Goal: Information Seeking & Learning: Learn about a topic

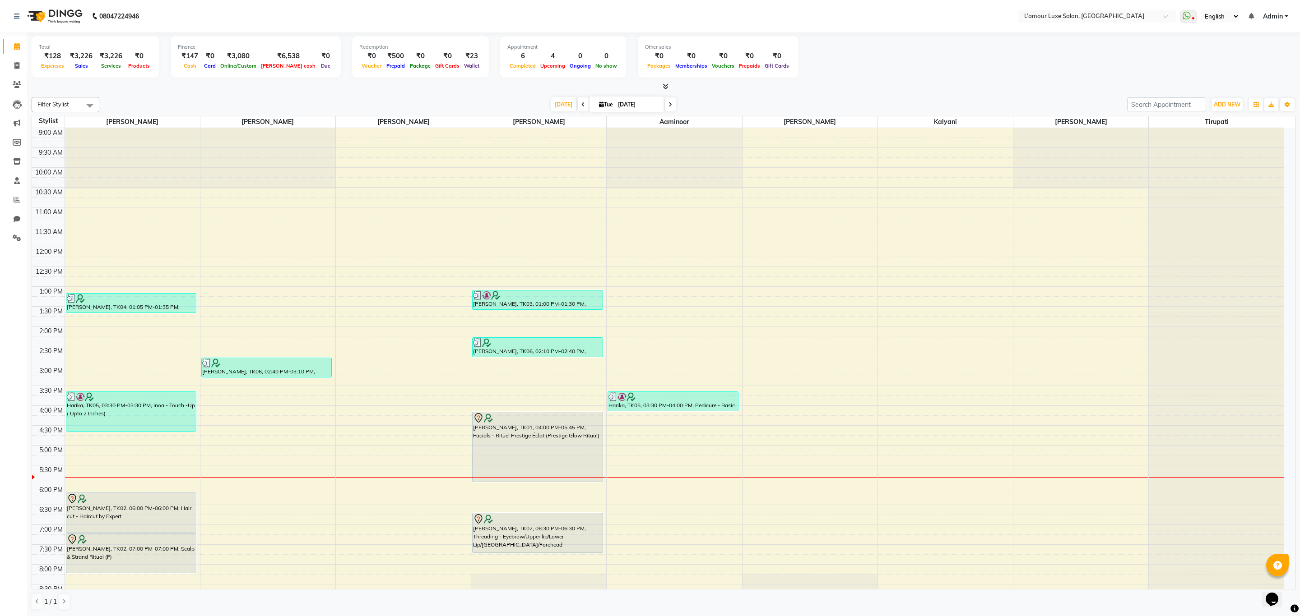
click at [873, 84] on div at bounding box center [663, 86] width 1263 height 9
click at [1193, 15] on span at bounding box center [1188, 16] width 16 height 13
click at [1218, 83] on link "Whatsapp Settings" at bounding box center [1236, 81] width 48 height 7
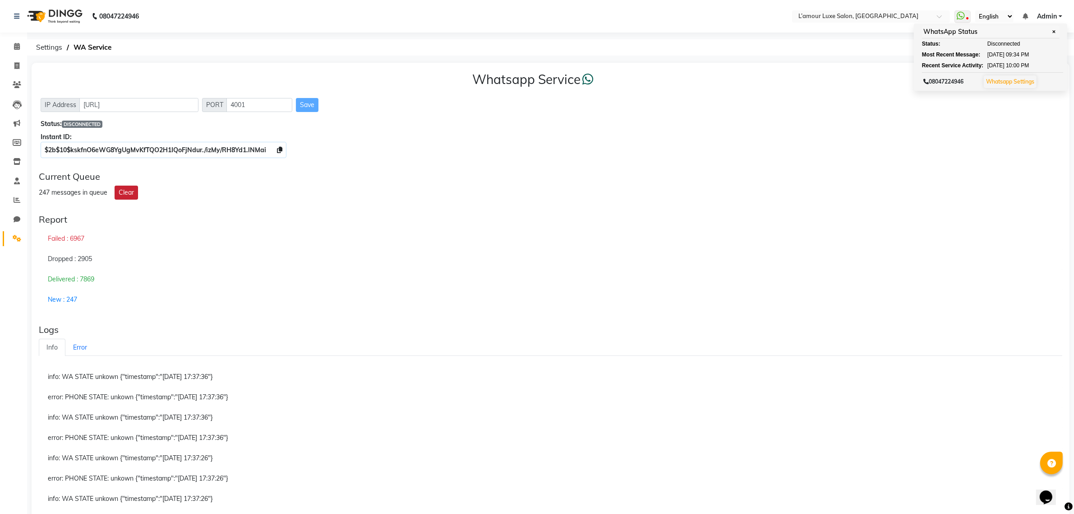
click at [125, 190] on button "Clear" at bounding box center [126, 192] width 23 height 14
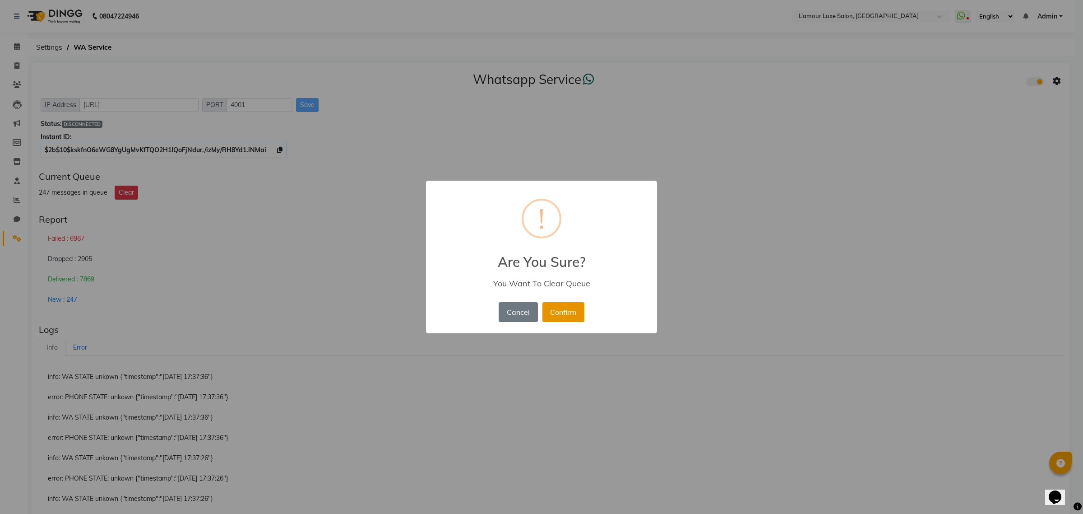
click at [552, 307] on button "Confirm" at bounding box center [563, 312] width 42 height 20
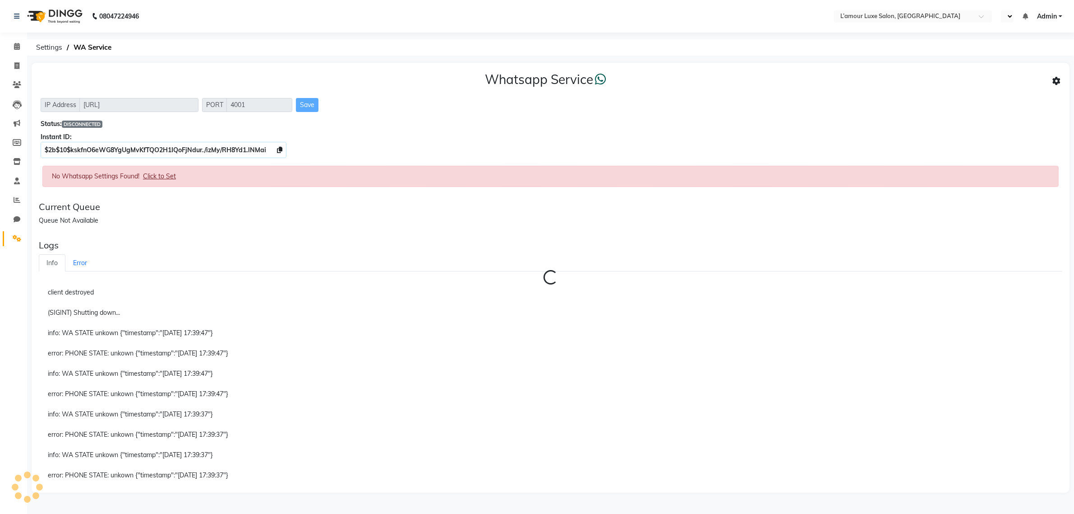
select select "en"
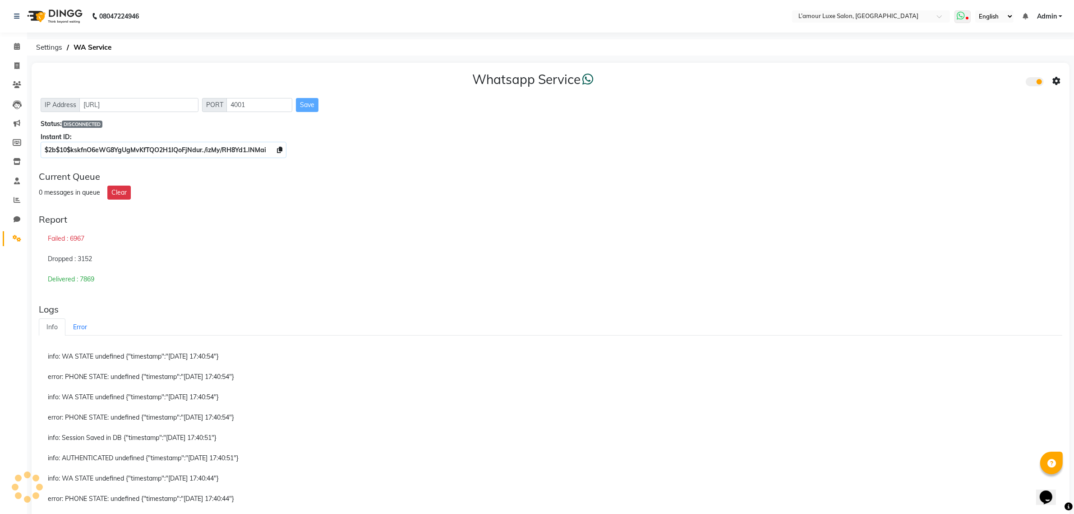
click at [960, 23] on span at bounding box center [963, 16] width 16 height 13
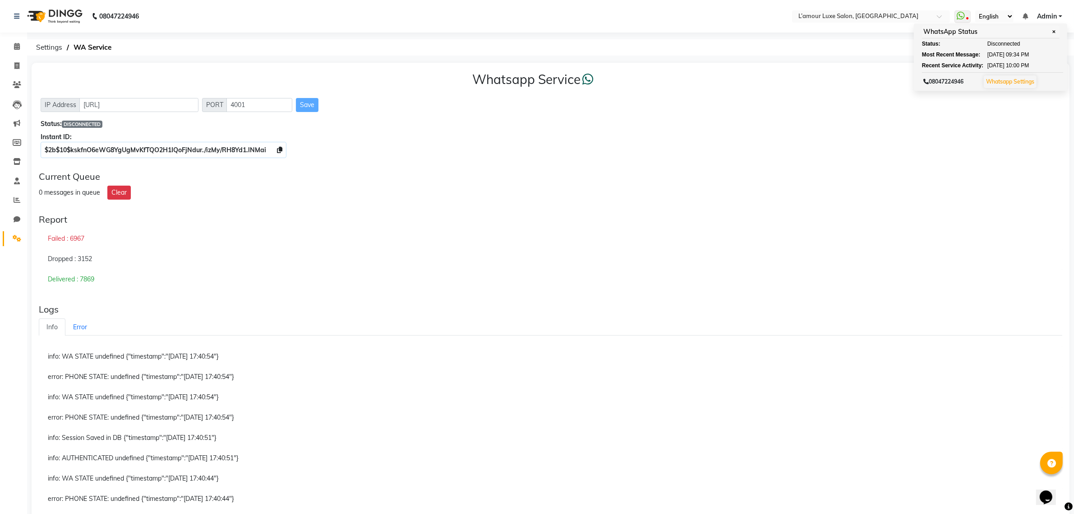
click at [710, 183] on div "Current Queue 0 messages in queue Clear" at bounding box center [550, 185] width 1031 height 36
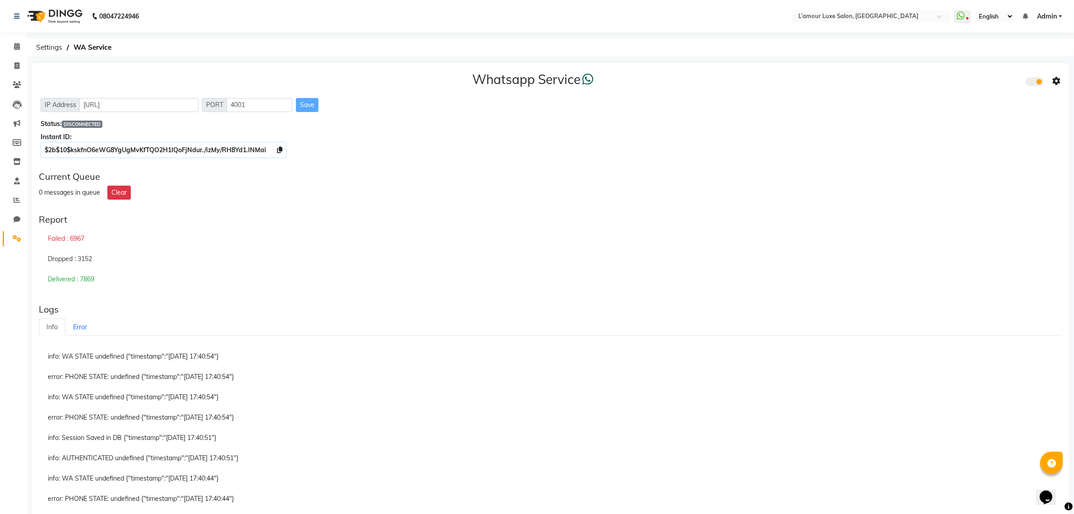
click at [519, 75] on h3 "Whatsapp Service" at bounding box center [533, 79] width 121 height 15
click at [558, 78] on h3 "Whatsapp Service" at bounding box center [533, 79] width 121 height 15
click at [598, 78] on div "Whatsapp Service" at bounding box center [551, 81] width 1020 height 19
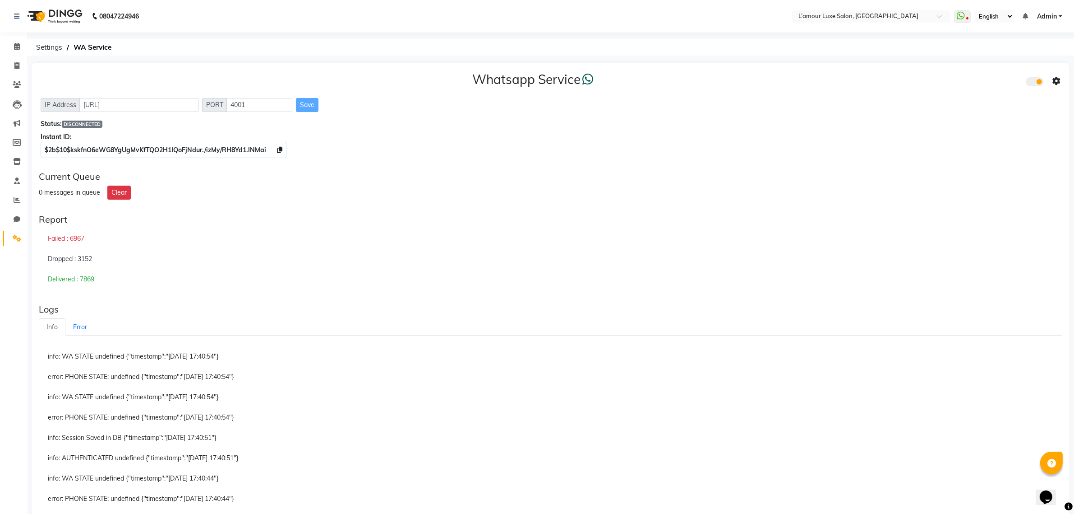
click at [598, 78] on div "Whatsapp Service" at bounding box center [551, 81] width 1020 height 19
drag, startPoint x: 474, startPoint y: 78, endPoint x: 626, endPoint y: 87, distance: 152.4
click at [626, 87] on div "Whatsapp Service" at bounding box center [551, 81] width 1020 height 19
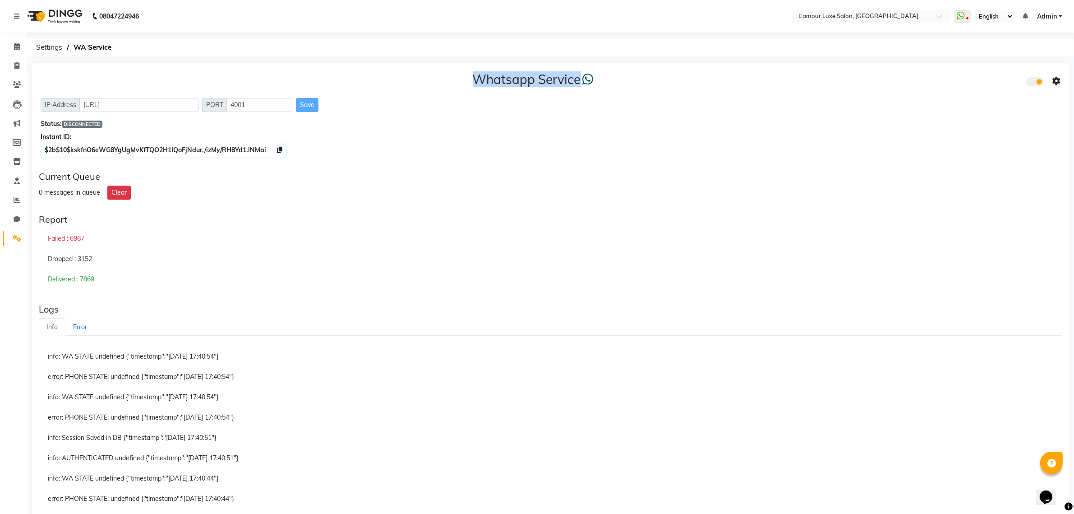
drag, startPoint x: 474, startPoint y: 75, endPoint x: 625, endPoint y: 89, distance: 152.3
click at [625, 89] on div "Whatsapp Service" at bounding box center [551, 81] width 1020 height 19
click at [963, 17] on icon at bounding box center [961, 15] width 8 height 9
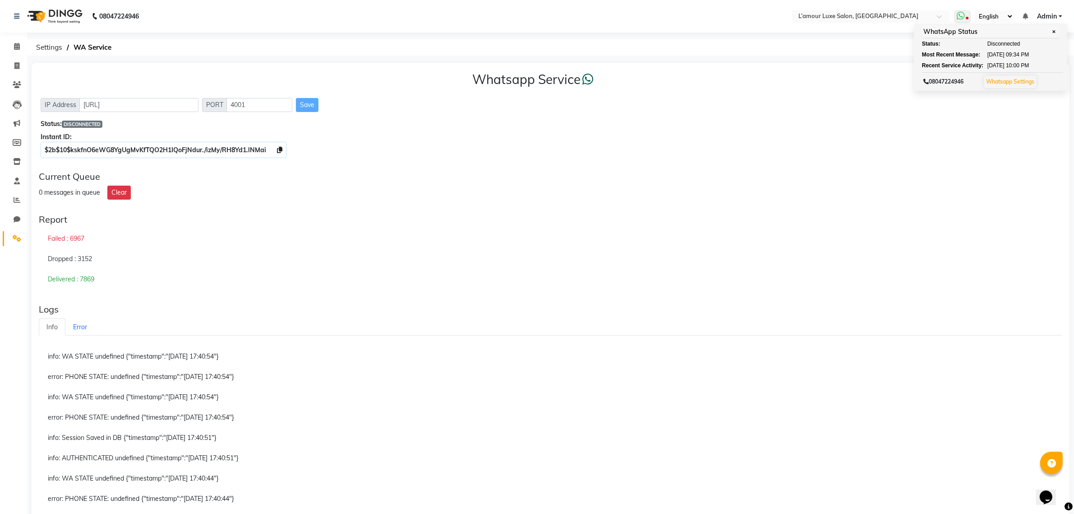
click at [1000, 78] on link "Whatsapp Settings" at bounding box center [1010, 81] width 48 height 7
click at [687, 195] on div "0 messages in queue Clear" at bounding box center [551, 192] width 1024 height 14
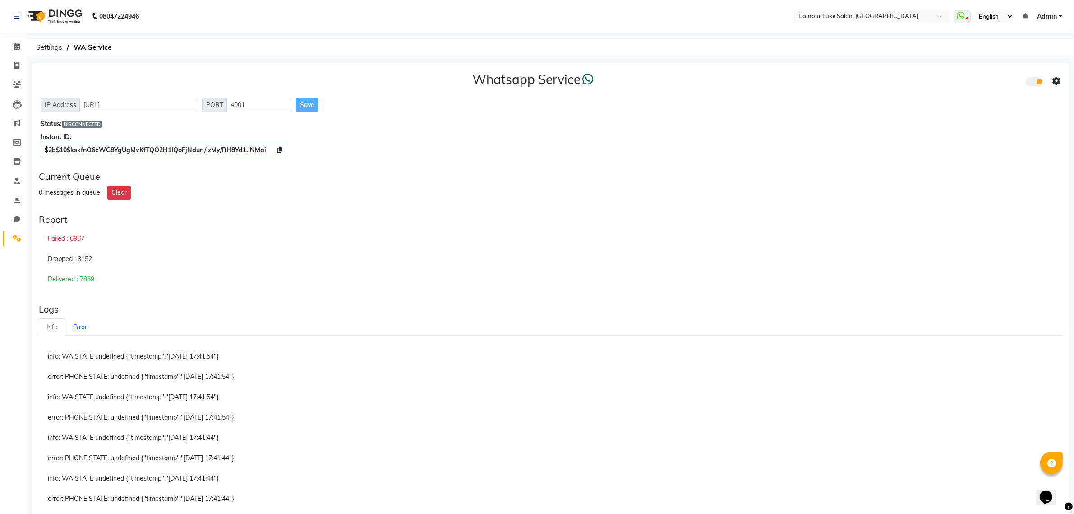
click at [485, 74] on h3 "Whatsapp Service" at bounding box center [533, 79] width 121 height 15
click at [526, 134] on div "Instant ID:" at bounding box center [551, 136] width 1020 height 9
drag, startPoint x: 475, startPoint y: 77, endPoint x: 619, endPoint y: 94, distance: 145.4
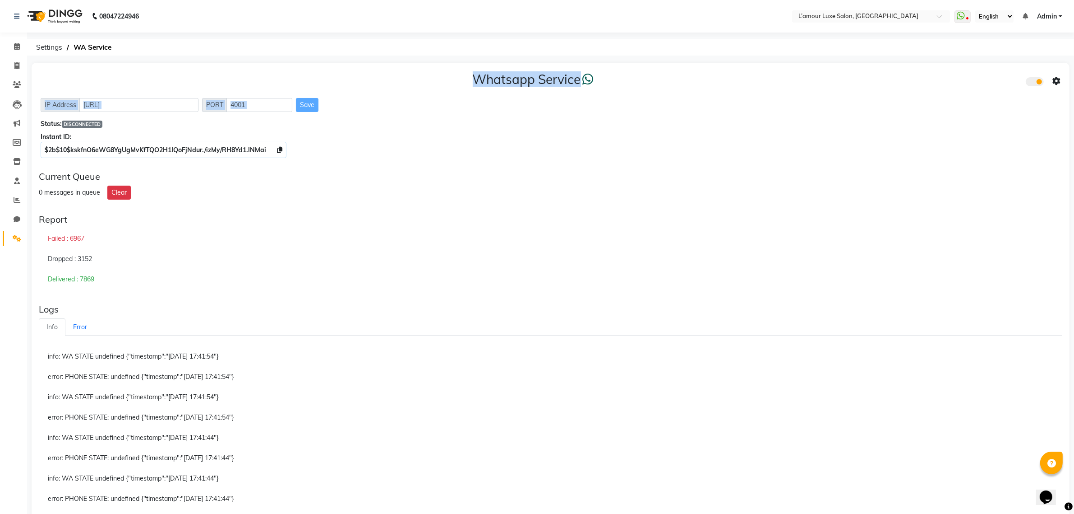
click at [619, 94] on div "Whatsapp Service IP Address [URL] PORT 4001 Save Status: DISCONNECTED Instant I…" at bounding box center [551, 113] width 1038 height 101
drag, startPoint x: 598, startPoint y: 86, endPoint x: 454, endPoint y: 82, distance: 144.5
click at [454, 82] on div "Whatsapp Service" at bounding box center [551, 81] width 1020 height 19
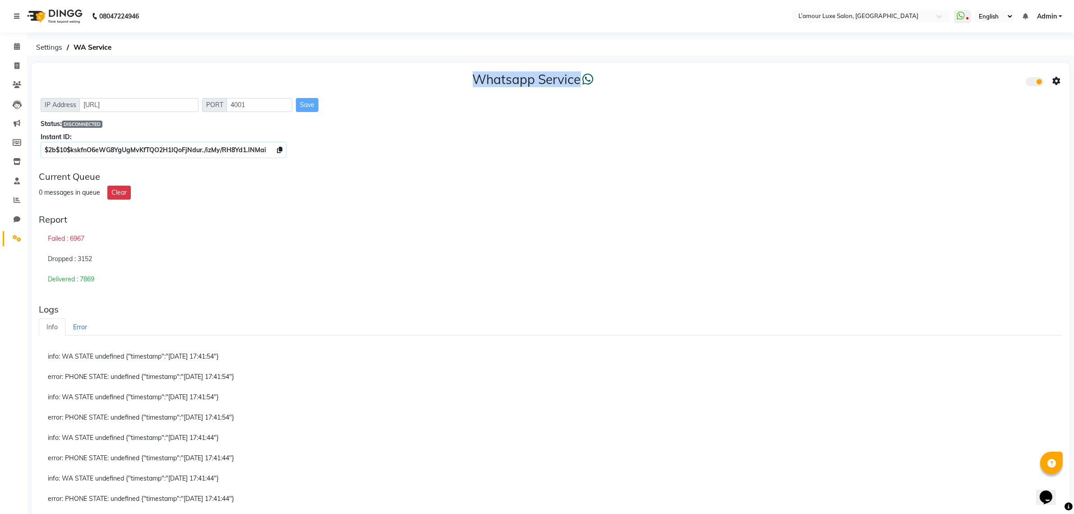
drag, startPoint x: 459, startPoint y: 79, endPoint x: 652, endPoint y: 87, distance: 193.3
click at [652, 87] on div "Whatsapp Service" at bounding box center [551, 81] width 1020 height 19
click at [17, 128] on span at bounding box center [17, 123] width 16 height 10
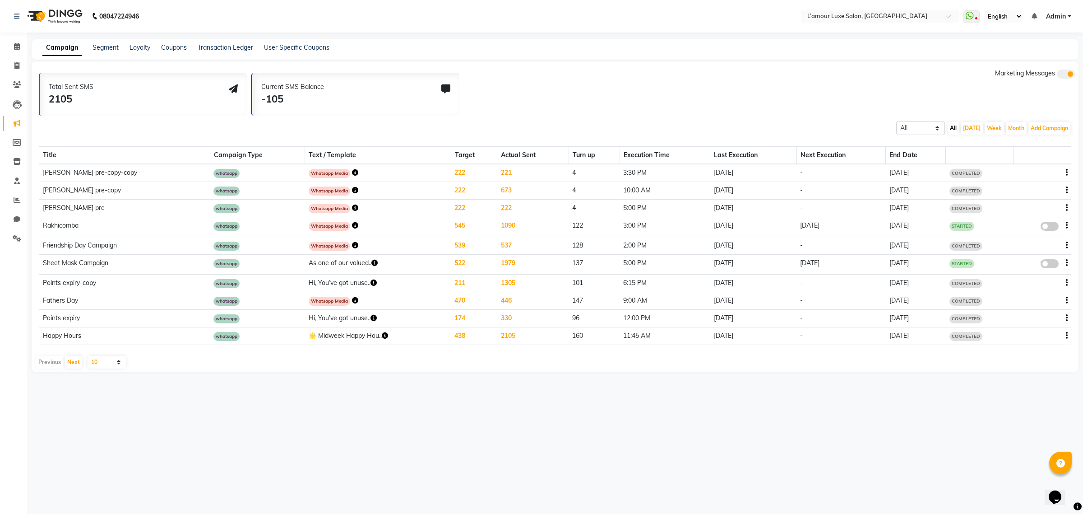
click at [35, 141] on div "Total Sent SMS 2105 Current SMS Balance -105 Marketing Messages All Scheduled C…" at bounding box center [555, 216] width 1047 height 310
click at [969, 14] on icon at bounding box center [970, 15] width 8 height 9
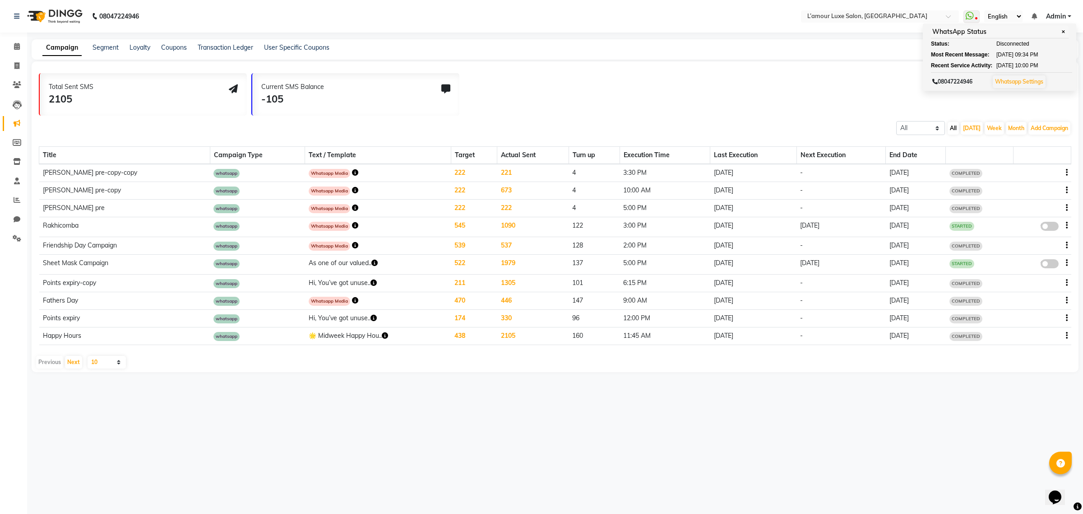
click at [634, 67] on div "Total Sent SMS 2105 Current SMS Balance -105 Marketing Messages All Scheduled C…" at bounding box center [555, 216] width 1047 height 310
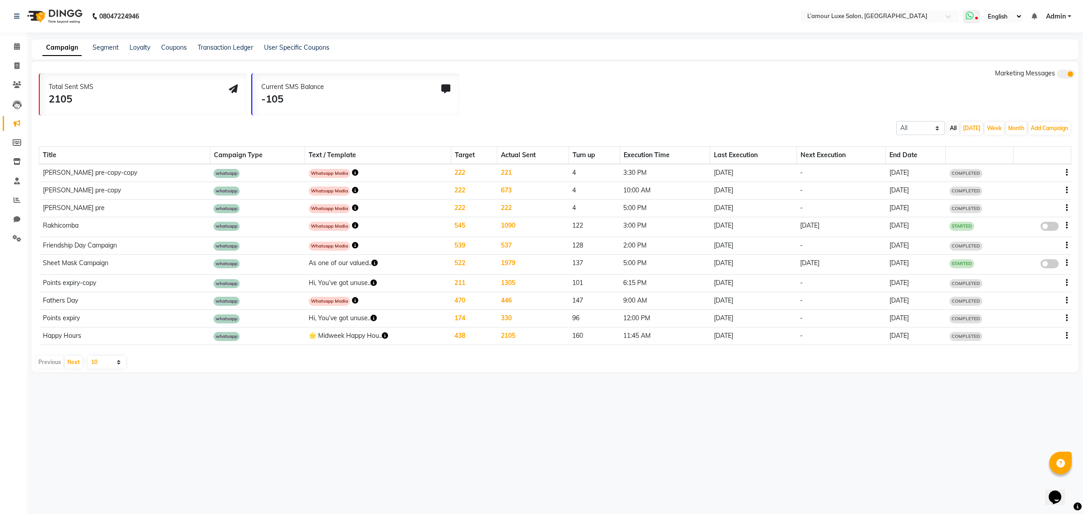
click at [970, 14] on icon at bounding box center [970, 15] width 8 height 9
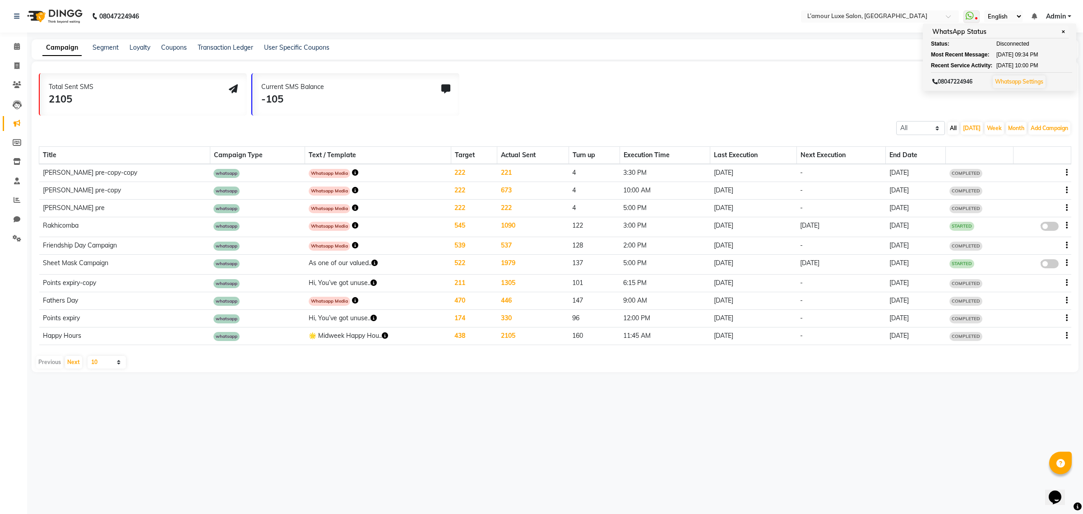
click at [810, 72] on div "Total Sent SMS 2105 Current SMS Balance -105 Marketing Messages" at bounding box center [559, 92] width 1040 height 47
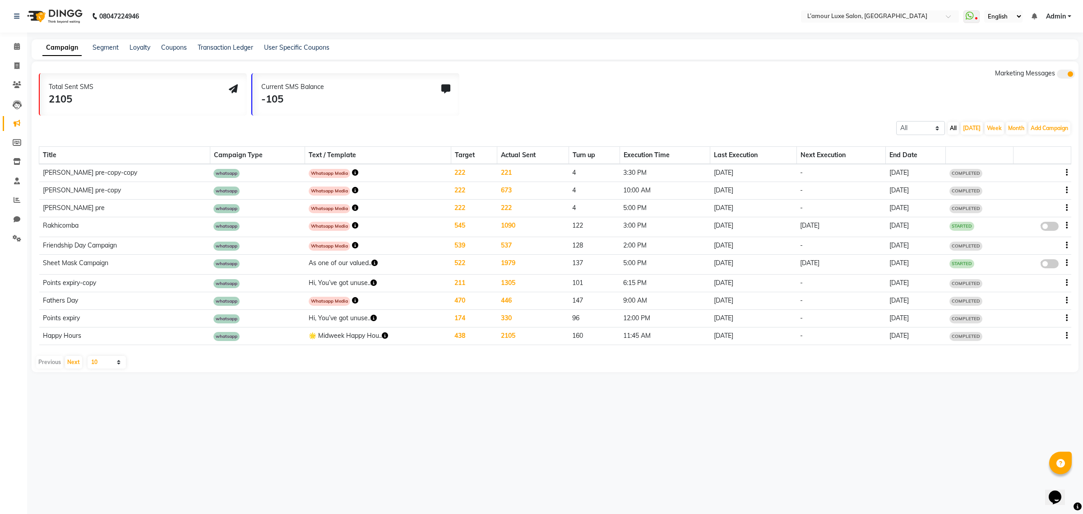
drag, startPoint x: 657, startPoint y: 111, endPoint x: 554, endPoint y: 94, distance: 103.9
click at [554, 94] on div "Total Sent SMS 2105 Current SMS Balance -105 Marketing Messages" at bounding box center [559, 92] width 1040 height 47
click at [18, 43] on icon at bounding box center [17, 46] width 6 height 7
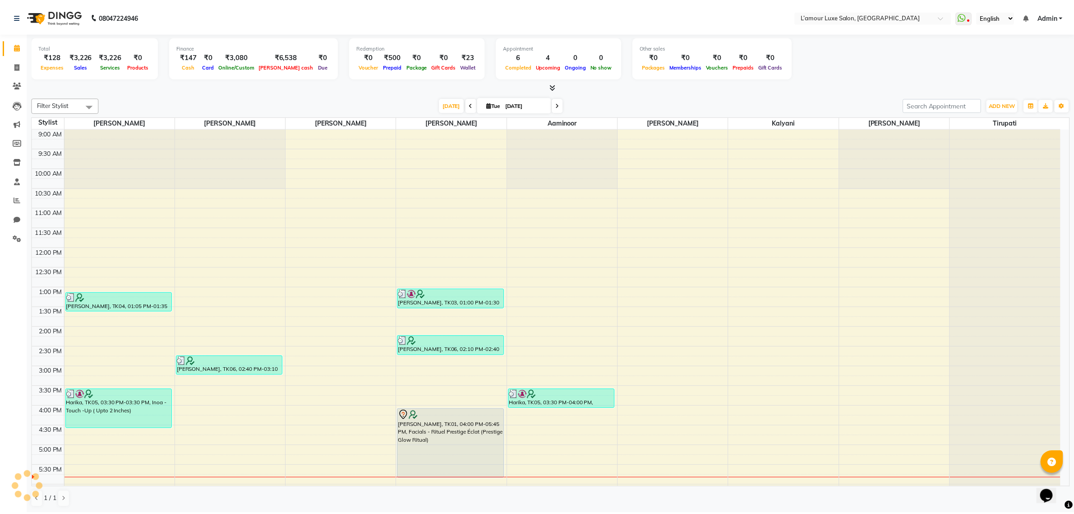
scroll to position [146, 0]
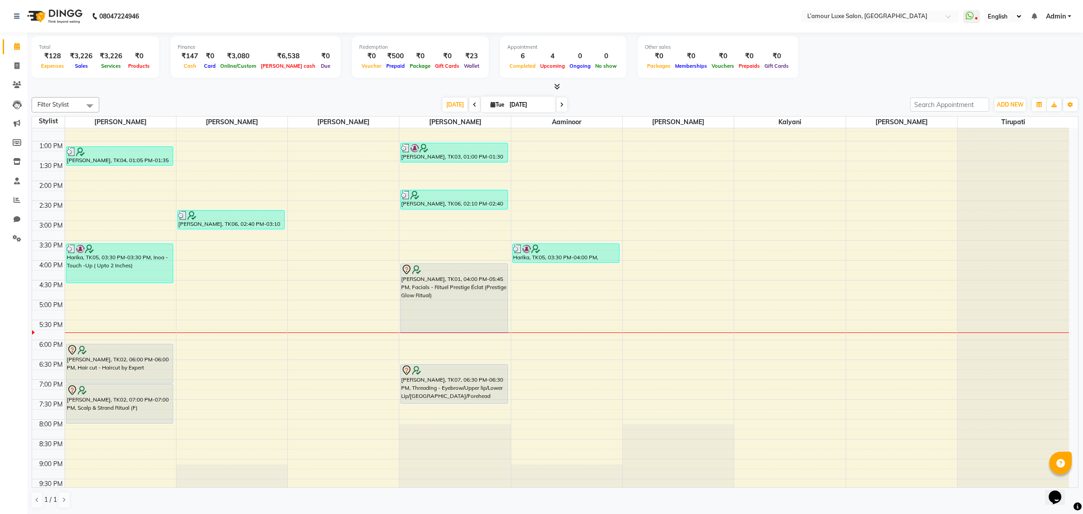
click at [18, 114] on li "Marketing" at bounding box center [13, 123] width 27 height 19
click at [19, 122] on icon at bounding box center [17, 123] width 7 height 7
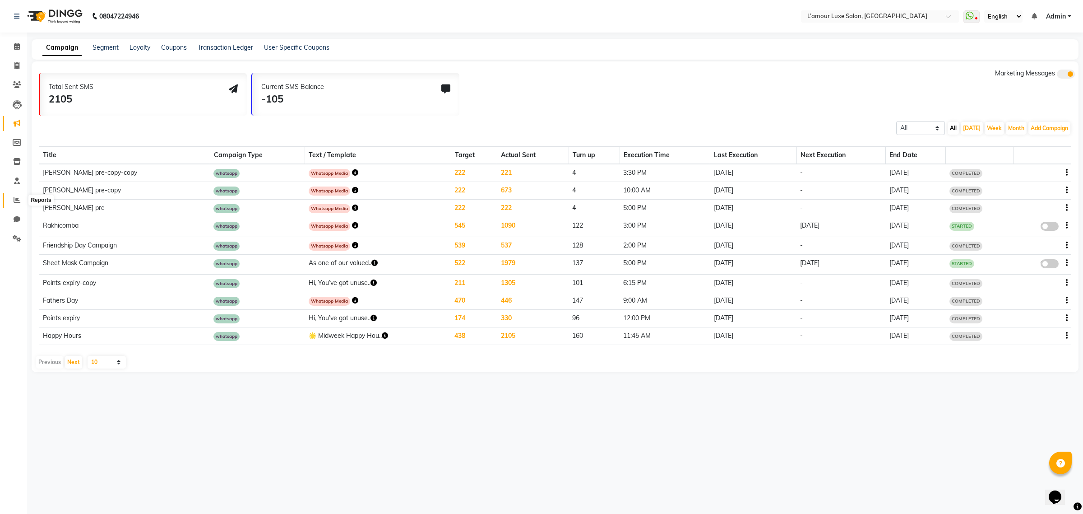
click at [18, 195] on span at bounding box center [17, 200] width 16 height 10
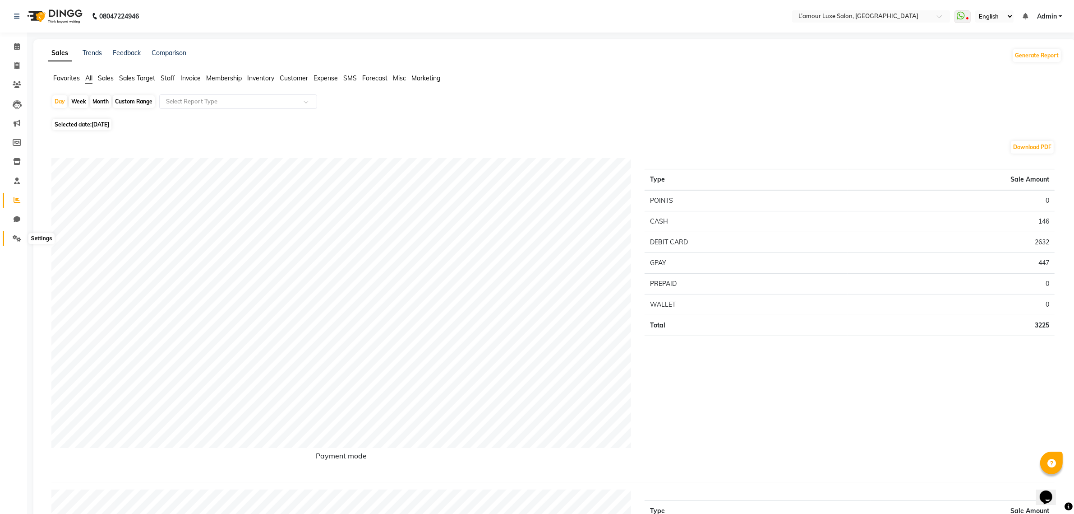
click at [16, 236] on icon at bounding box center [17, 238] width 9 height 7
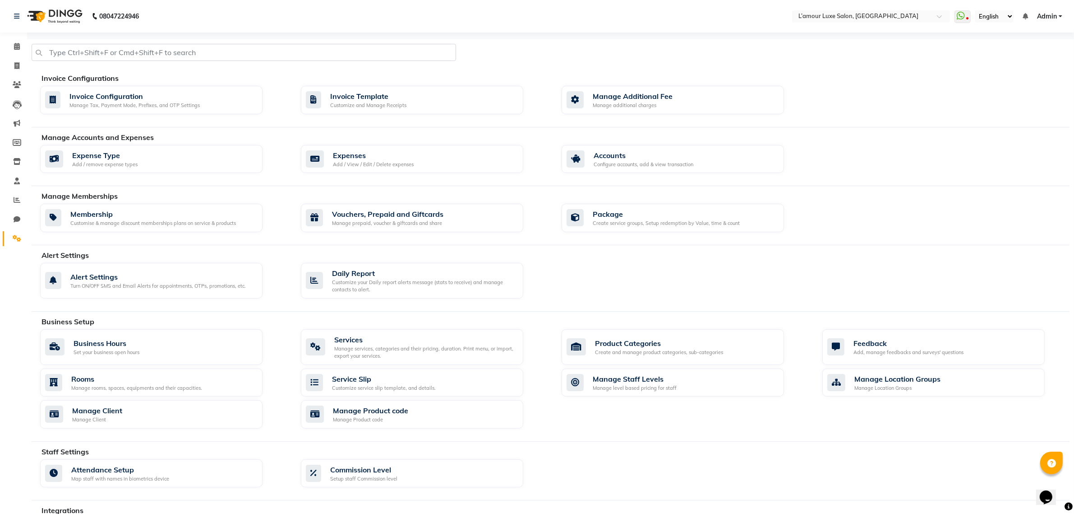
drag, startPoint x: 763, startPoint y: 270, endPoint x: 664, endPoint y: 254, distance: 100.6
click at [664, 254] on div "Alert Settings Alert Settings Turn ON/OFF SMS and Email Alerts for appointments…" at bounding box center [551, 281] width 1038 height 62
click at [633, 247] on div "Invoice Configurations Invoice Configuration Manage Tax, Payment Mode, Prefixes…" at bounding box center [551, 347] width 1038 height 616
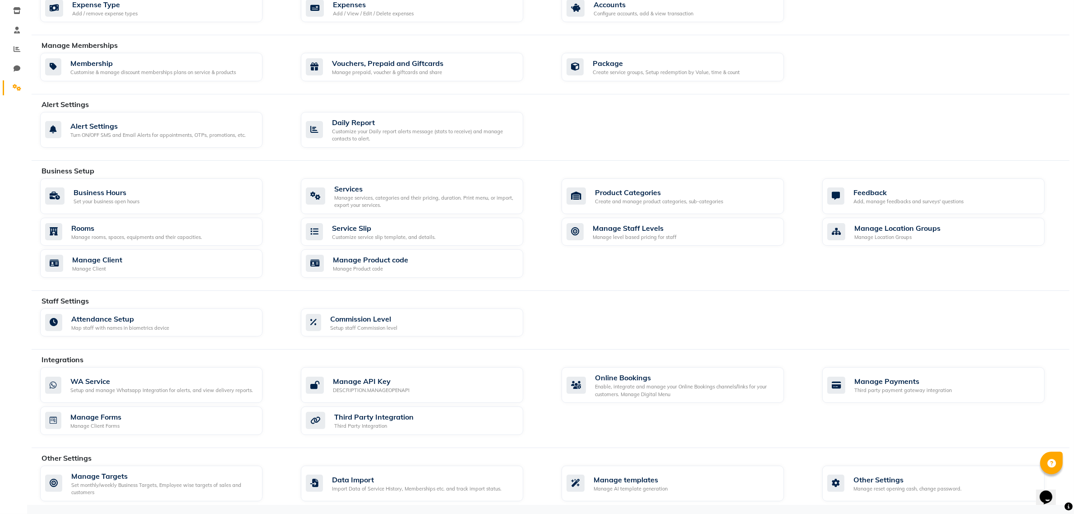
click at [633, 247] on div "Business Hours Set your business open hours Services Manage services, categorie…" at bounding box center [554, 229] width 1043 height 103
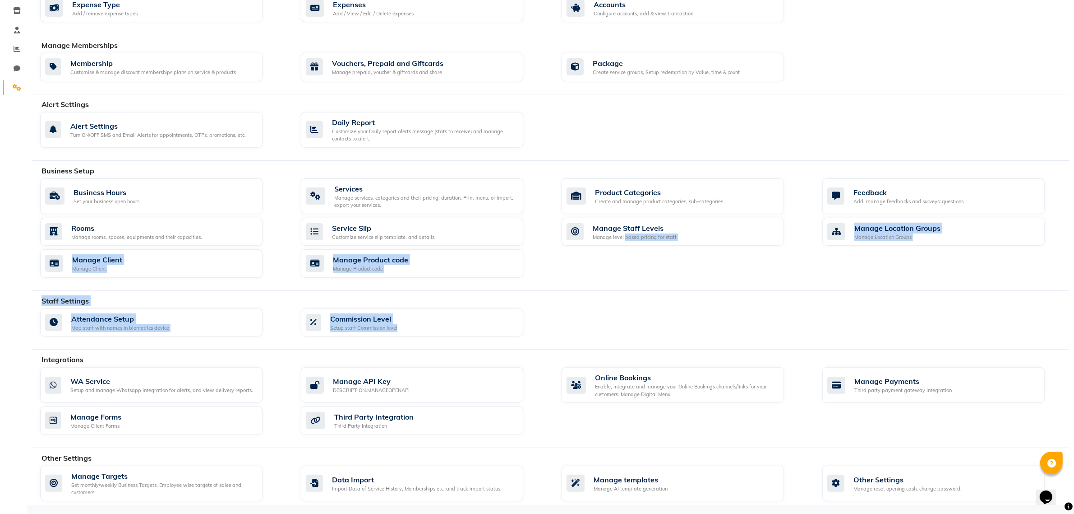
drag, startPoint x: 633, startPoint y: 247, endPoint x: 710, endPoint y: 328, distance: 111.4
click at [710, 328] on div "Invoice Configurations Invoice Configuration Manage Tax, Payment Mode, Prefixes…" at bounding box center [551, 197] width 1038 height 616
click at [710, 328] on div "Attendance Setup Map staff with names in biometrics device Commission Level Set…" at bounding box center [554, 324] width 1043 height 32
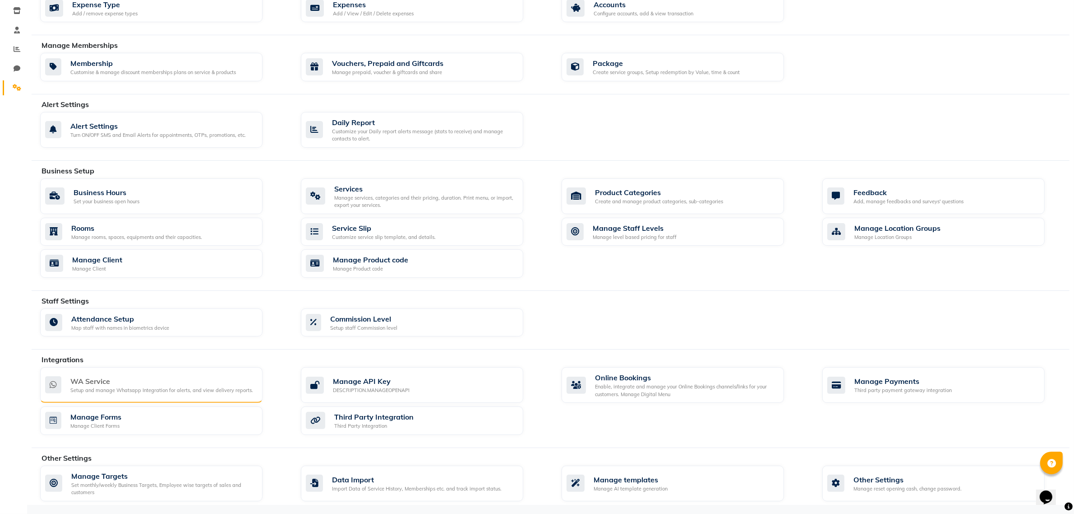
click at [142, 389] on div "Setup and manage Whatsapp Integration for alerts, and view delivery reports." at bounding box center [161, 390] width 183 height 8
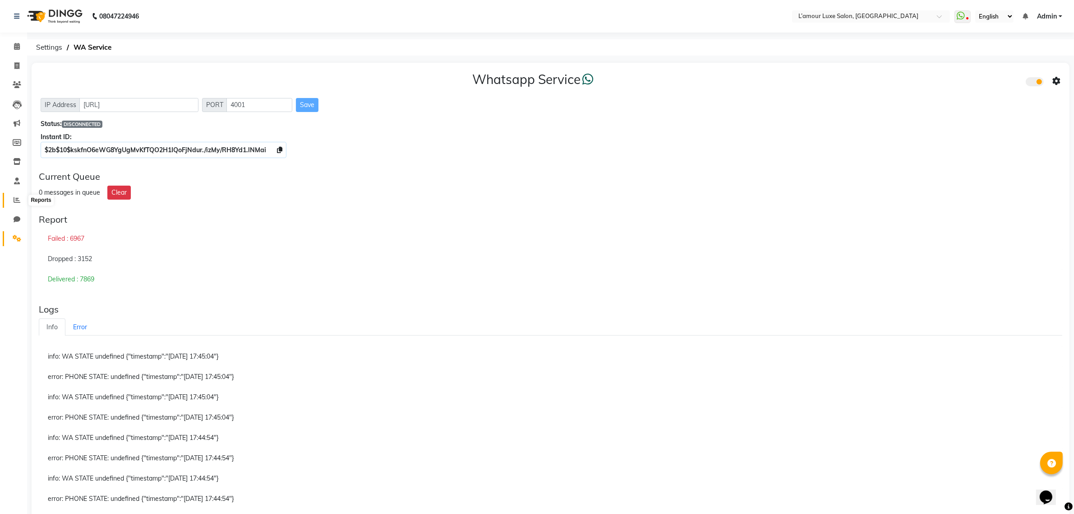
click at [16, 195] on span at bounding box center [17, 200] width 16 height 10
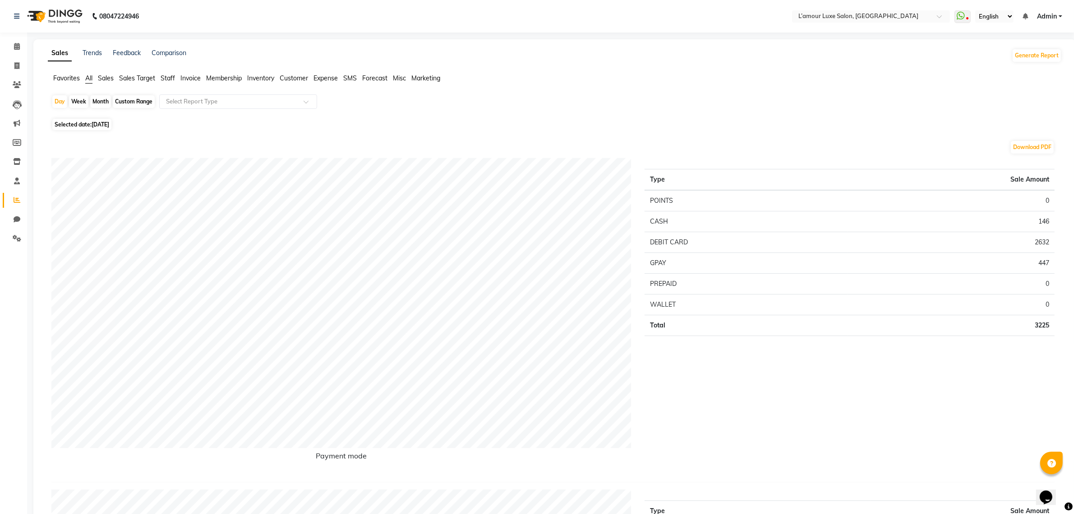
click at [98, 103] on div "Month" at bounding box center [100, 101] width 21 height 13
select select "9"
select select "2025"
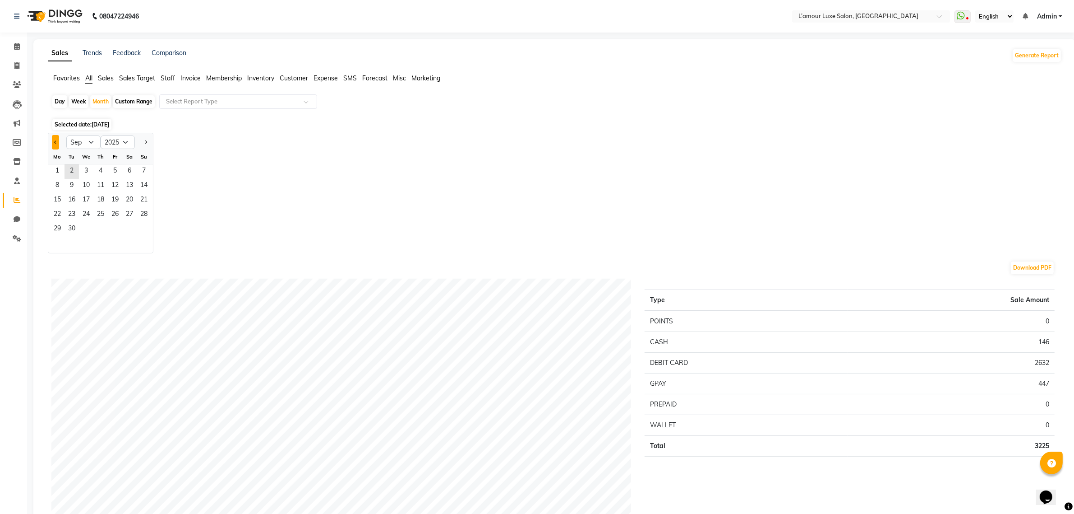
click at [55, 145] on button "Previous month" at bounding box center [55, 142] width 7 height 14
select select "8"
click at [98, 210] on span "21" at bounding box center [100, 215] width 14 height 14
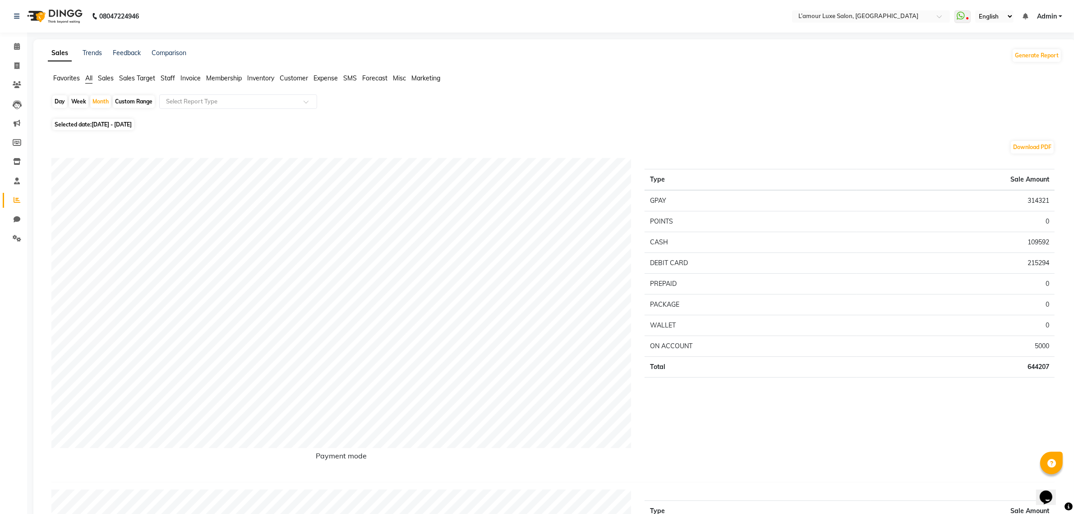
click at [105, 79] on span "Sales" at bounding box center [106, 78] width 16 height 8
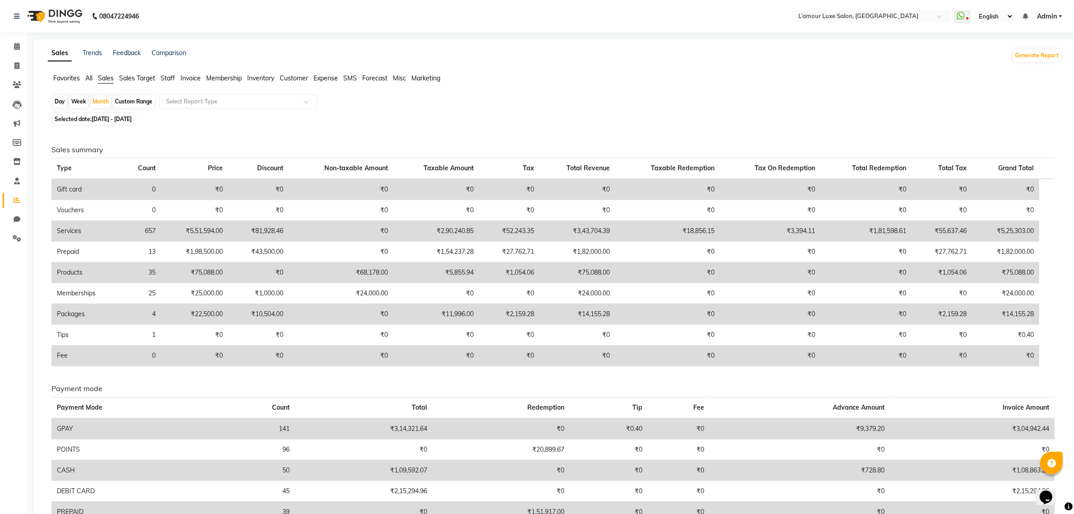
click at [170, 75] on span "Staff" at bounding box center [168, 78] width 14 height 8
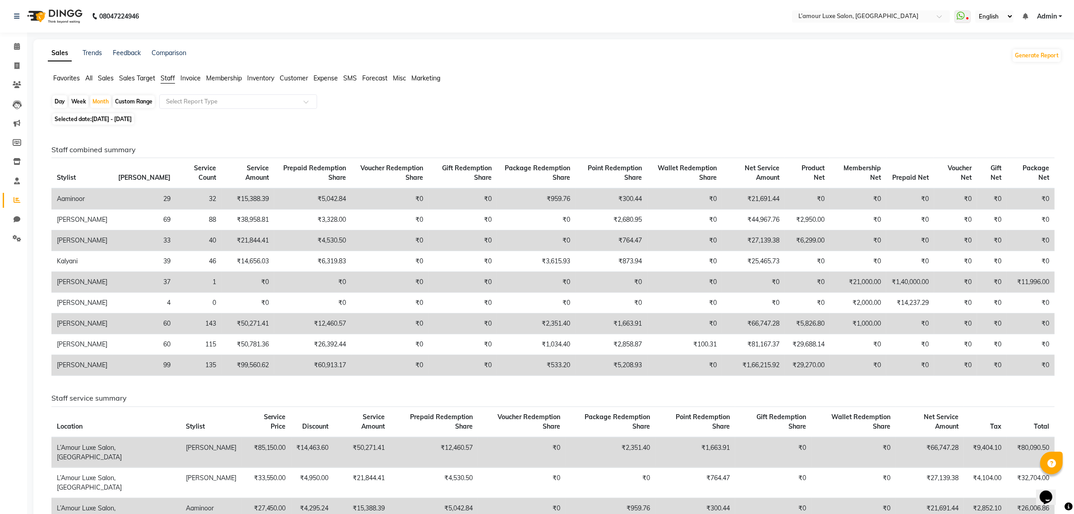
click at [544, 198] on td "₹959.76" at bounding box center [536, 198] width 79 height 21
click at [621, 199] on td "₹300.44" at bounding box center [612, 198] width 72 height 21
click at [757, 199] on td "₹21,691.44" at bounding box center [753, 198] width 63 height 21
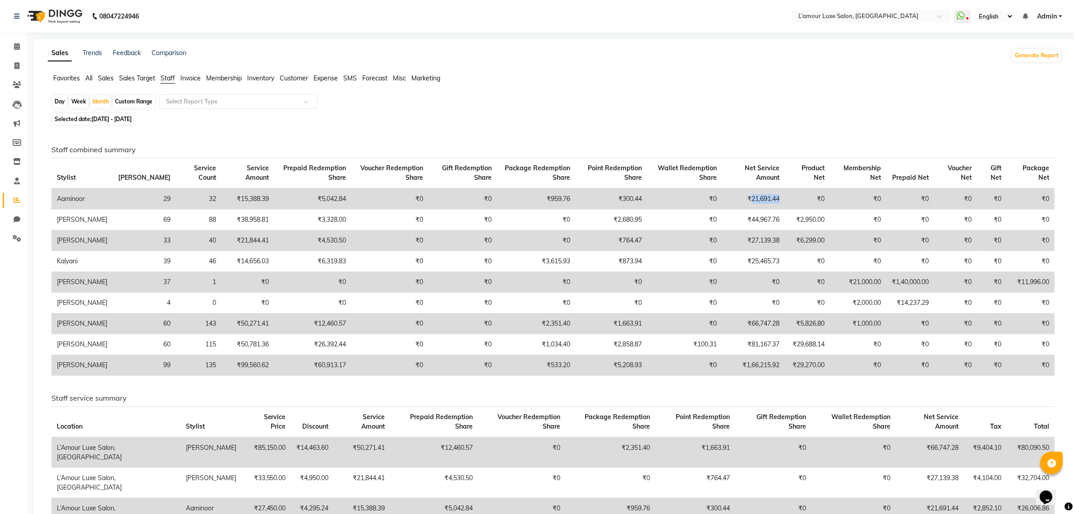
click at [757, 199] on td "₹21,691.44" at bounding box center [753, 198] width 63 height 21
click at [765, 244] on td "₹27,139.38" at bounding box center [753, 240] width 63 height 21
click at [102, 121] on span "[DATE] - [DATE]" at bounding box center [112, 119] width 40 height 7
select select "8"
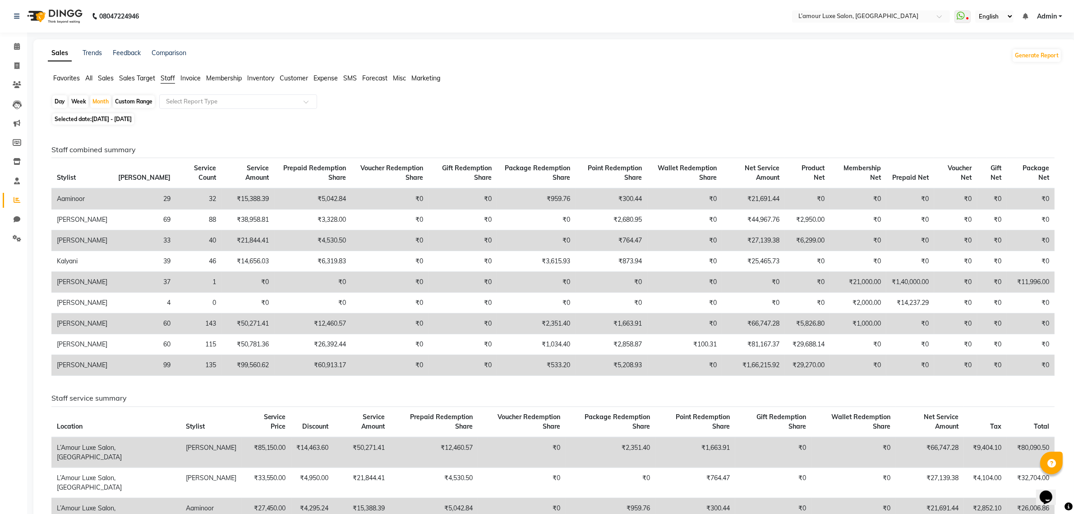
select select "2025"
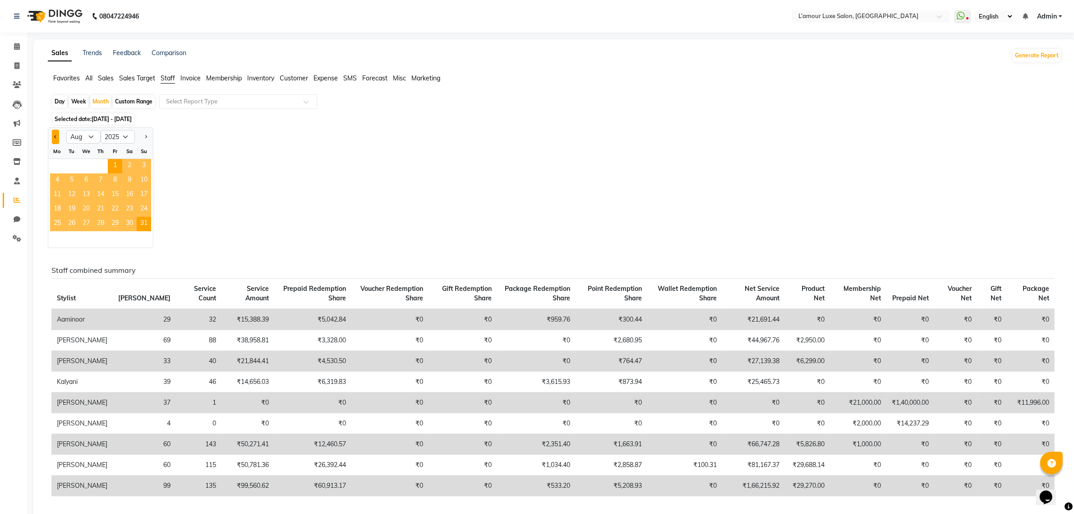
click at [57, 136] on span "Previous month" at bounding box center [55, 136] width 3 height 3
select select "6"
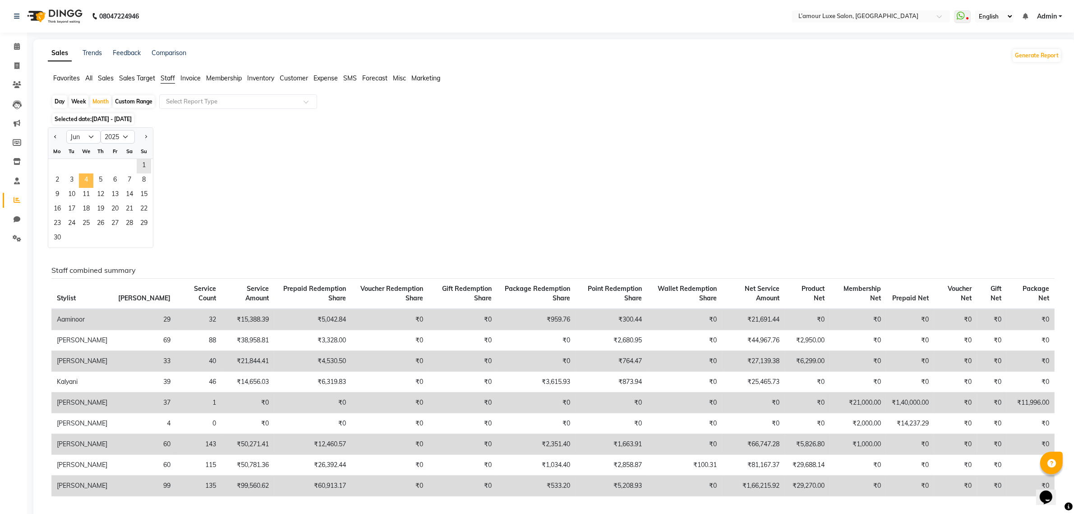
click at [89, 180] on span "4" at bounding box center [86, 180] width 14 height 14
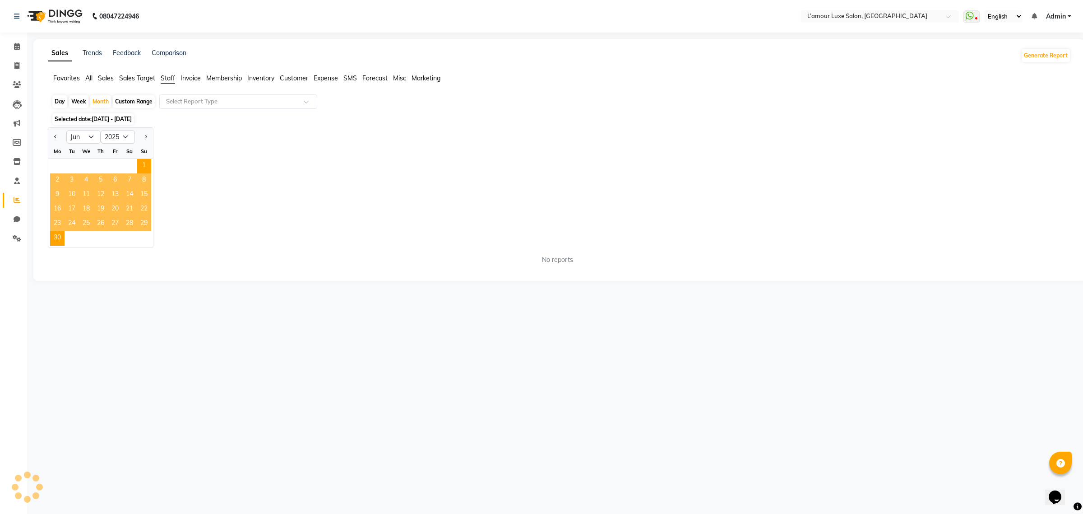
click at [426, 141] on div "Jan Feb Mar Apr May Jun [DATE] Aug Sep Oct Nov [DATE] 2016 2017 2018 2019 2020 …" at bounding box center [559, 187] width 1023 height 120
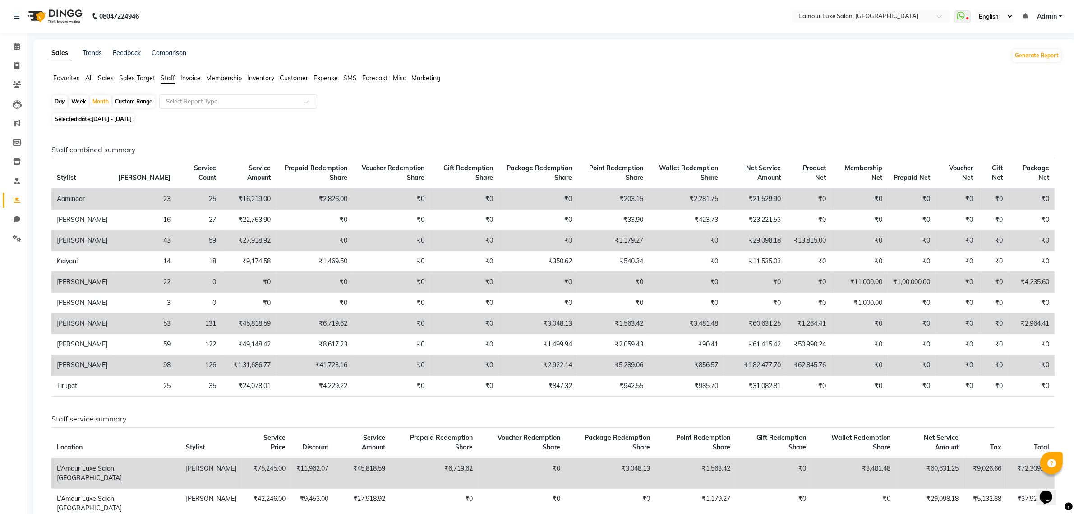
click at [763, 239] on td "₹29,098.18" at bounding box center [755, 240] width 63 height 21
click at [102, 99] on div "Month" at bounding box center [100, 101] width 21 height 13
select select "6"
select select "2025"
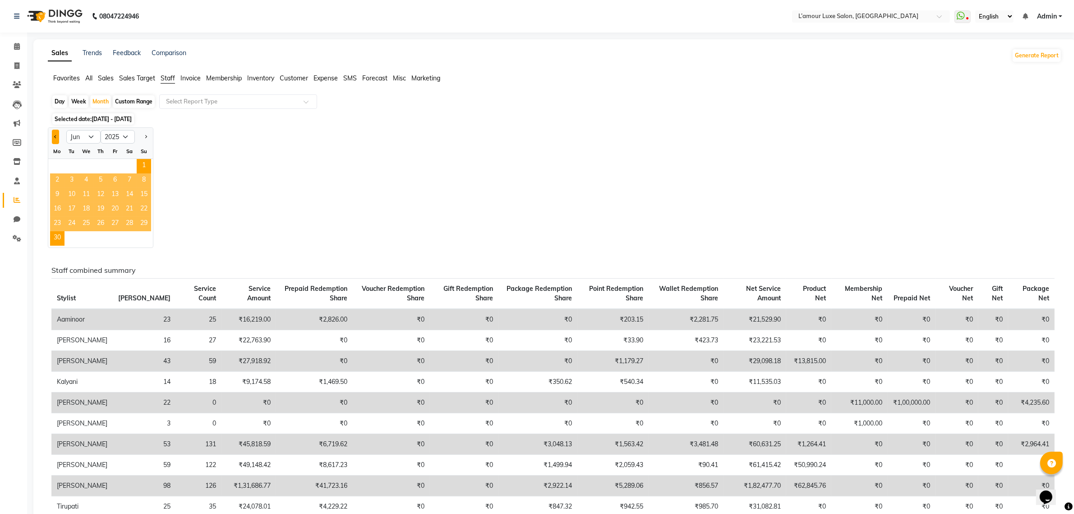
click at [53, 134] on button "Previous month" at bounding box center [55, 137] width 7 height 14
select select "5"
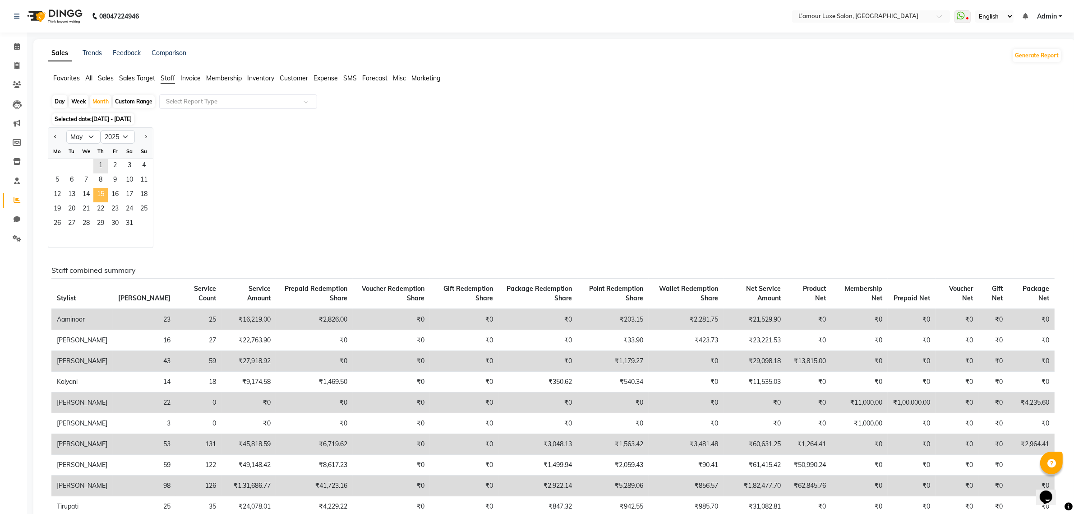
click at [102, 193] on span "15" at bounding box center [100, 195] width 14 height 14
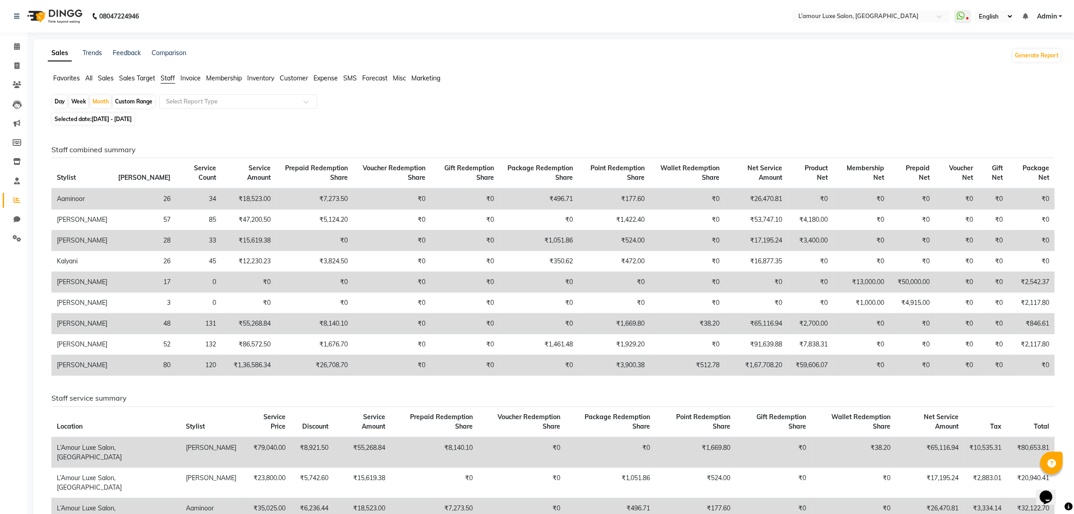
click at [560, 202] on td "₹496.71" at bounding box center [539, 198] width 79 height 21
click at [747, 238] on td "₹17,195.24" at bounding box center [756, 240] width 63 height 21
click at [132, 116] on span "[DATE] - [DATE]" at bounding box center [112, 119] width 40 height 7
select select "5"
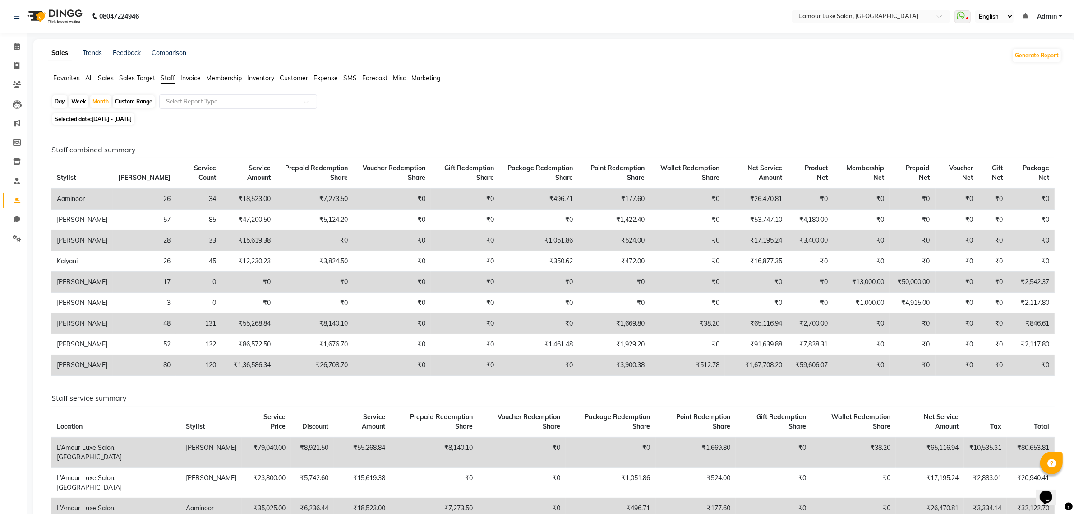
select select "2025"
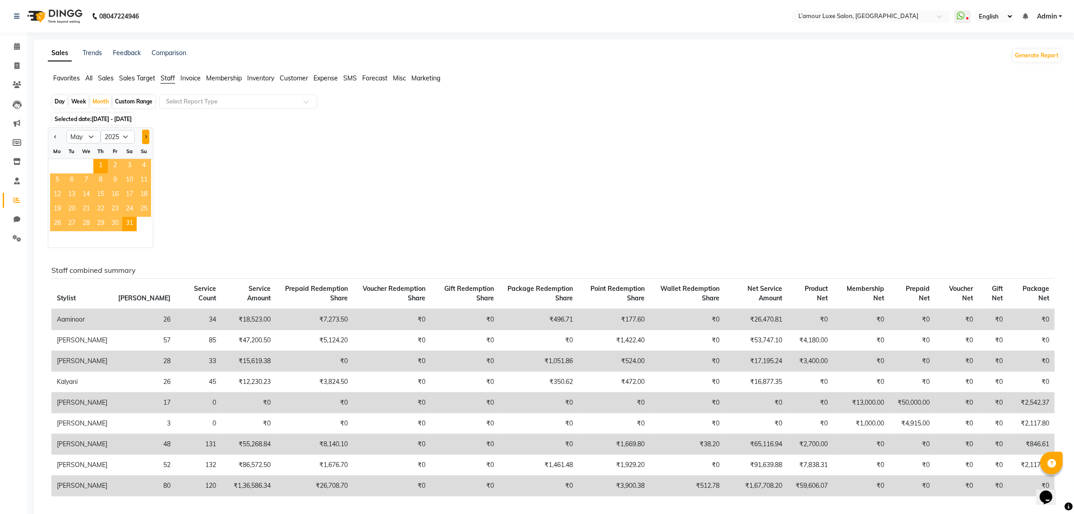
click at [148, 136] on button "Next month" at bounding box center [145, 137] width 7 height 14
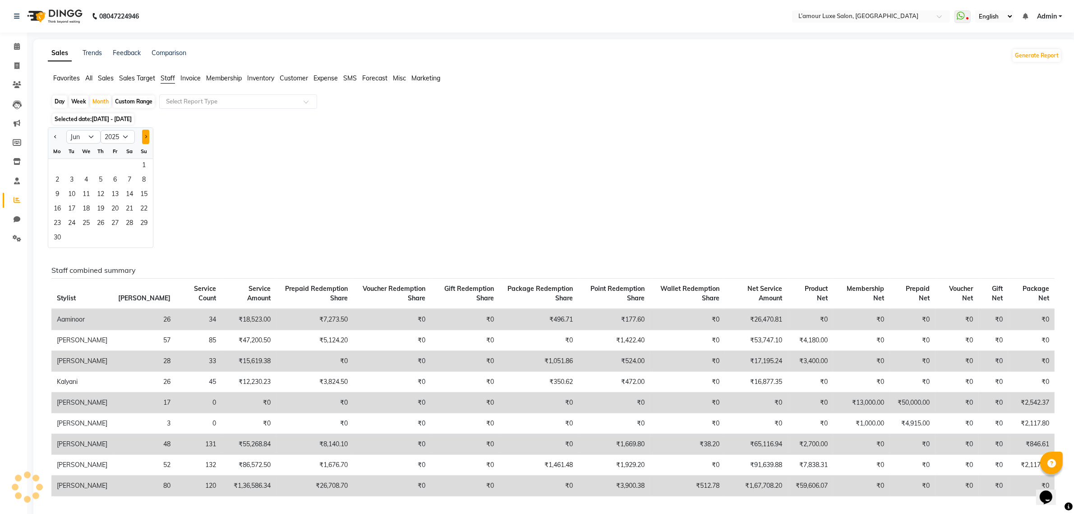
click at [148, 136] on button "Next month" at bounding box center [145, 137] width 7 height 14
select select "7"
click at [109, 176] on span "11" at bounding box center [115, 180] width 14 height 14
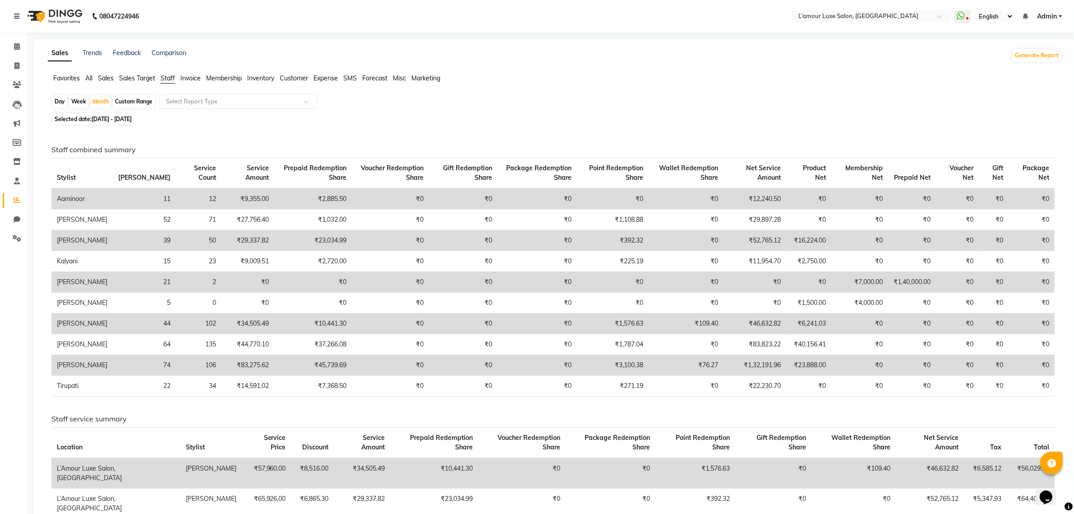
click at [761, 243] on td "₹52,765.12" at bounding box center [755, 240] width 63 height 21
click at [759, 238] on td "₹52,765.12" at bounding box center [755, 240] width 63 height 21
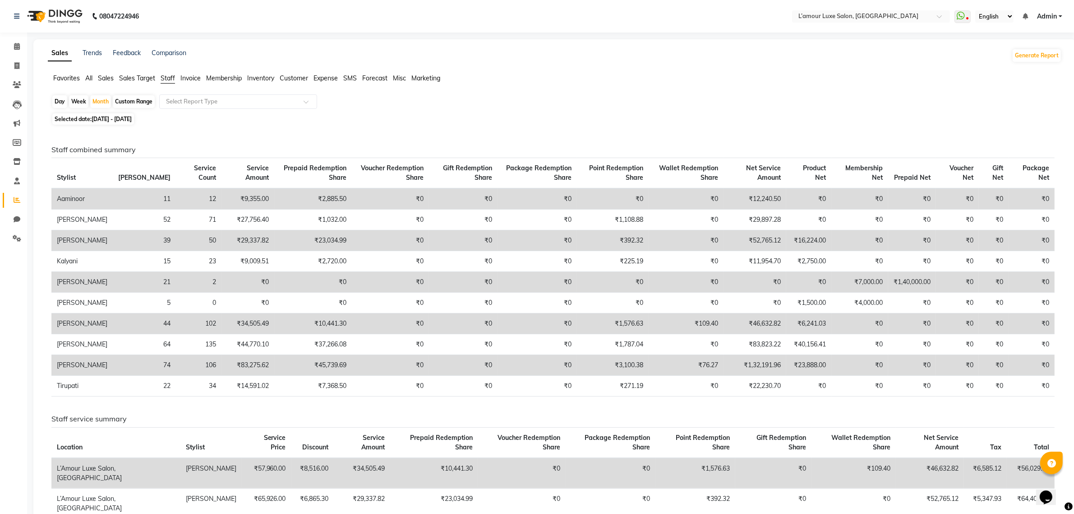
click at [808, 236] on td "₹16,224.00" at bounding box center [808, 240] width 45 height 21
click at [751, 149] on h6 "Staff combined summary" at bounding box center [553, 149] width 1004 height 9
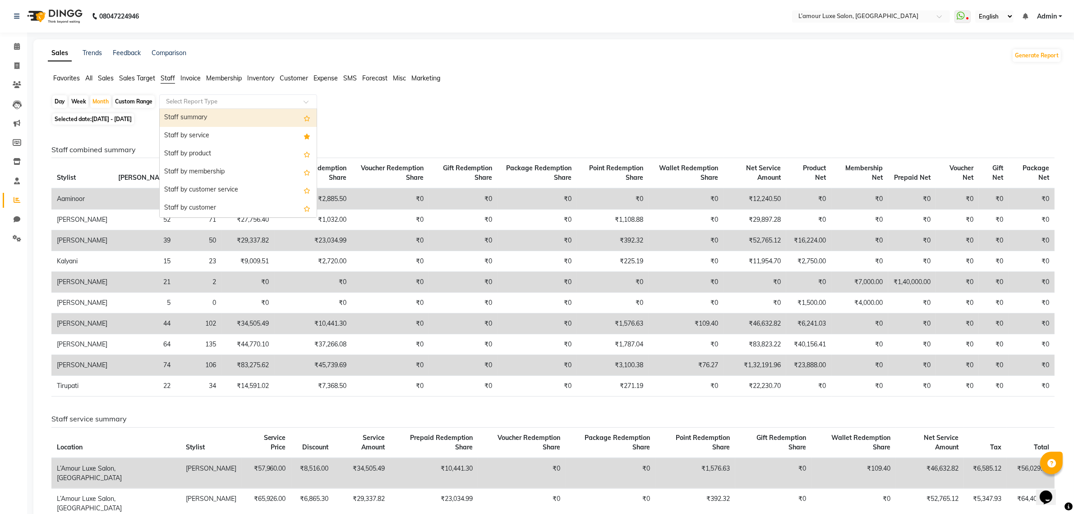
click at [315, 102] on div at bounding box center [238, 101] width 157 height 9
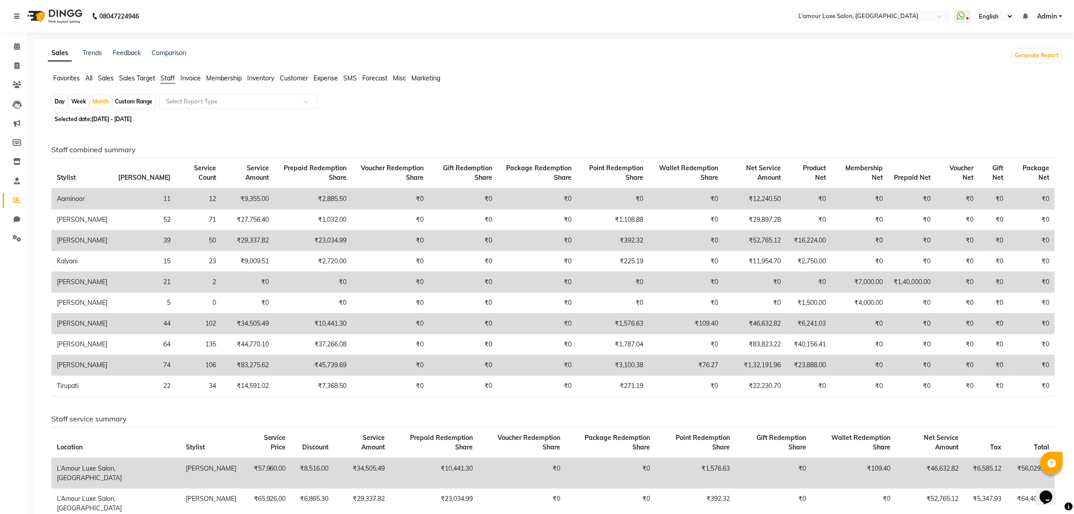
click at [413, 120] on div "Selected date: [DATE] - [DATE]" at bounding box center [556, 118] width 1011 height 9
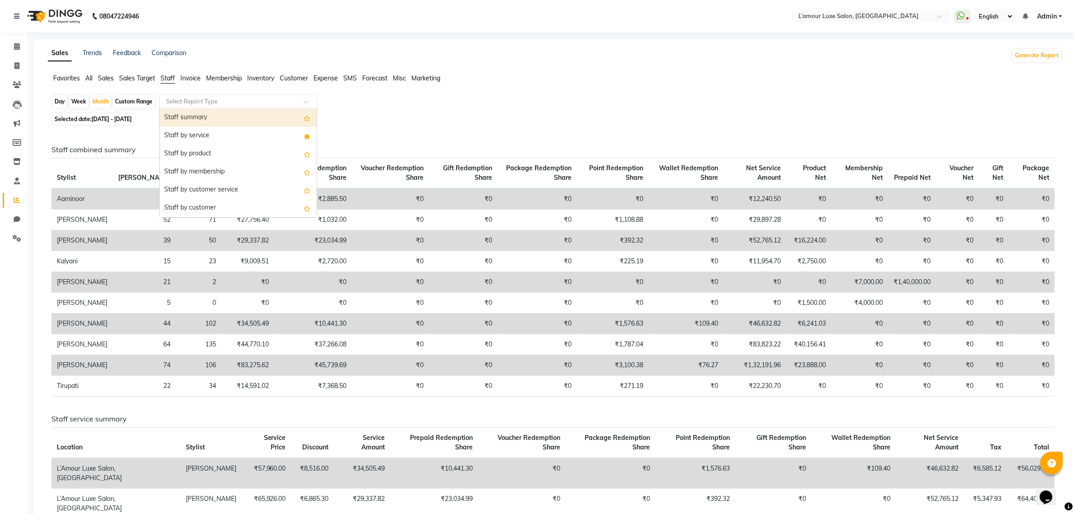
click at [210, 105] on input "text" at bounding box center [229, 101] width 130 height 9
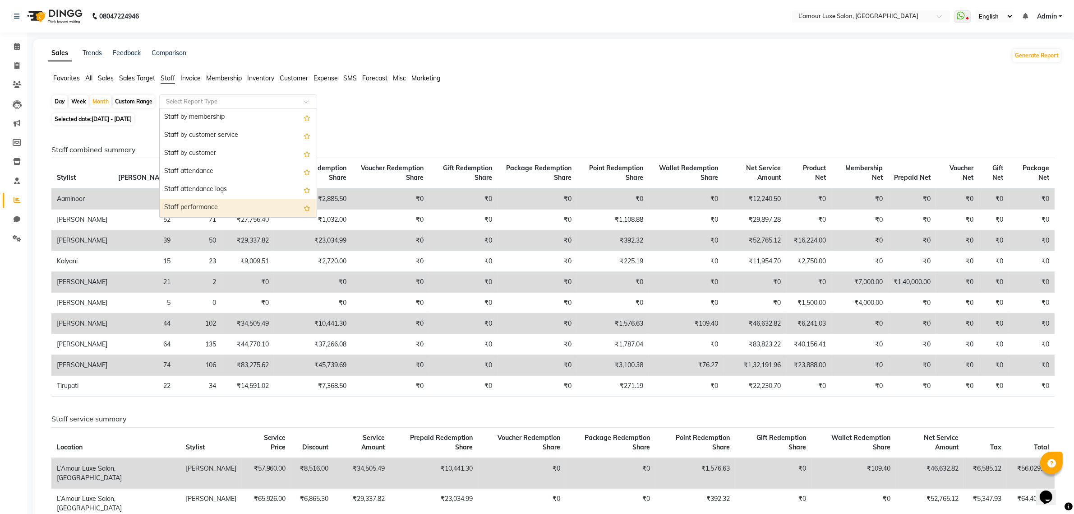
scroll to position [53, 0]
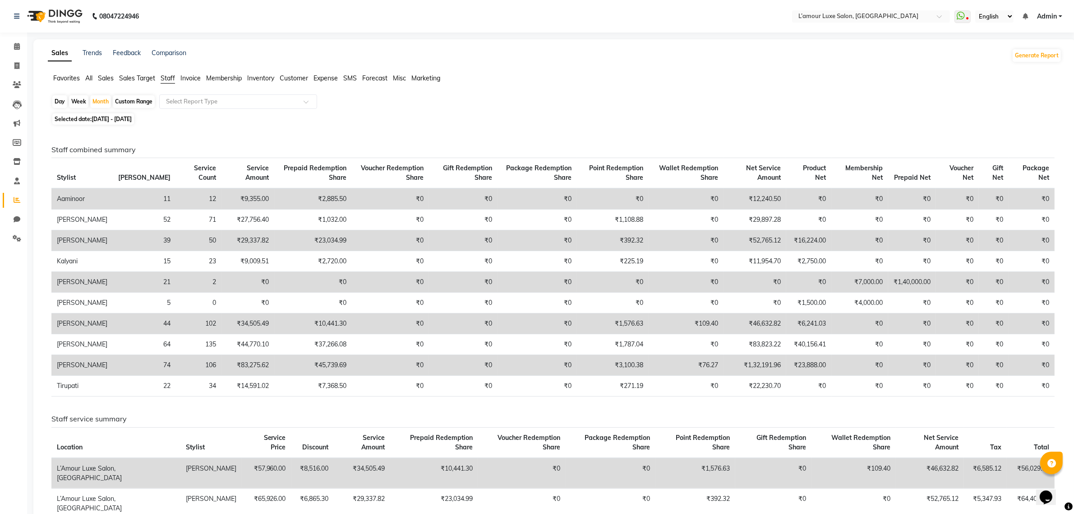
click at [384, 105] on div "Day Week Month Custom Range Select Report Type" at bounding box center [554, 102] width 1007 height 16
click at [136, 242] on td "39" at bounding box center [144, 240] width 63 height 21
click at [105, 115] on span "Selected date: [DATE] - [DATE]" at bounding box center [93, 118] width 82 height 11
select select "7"
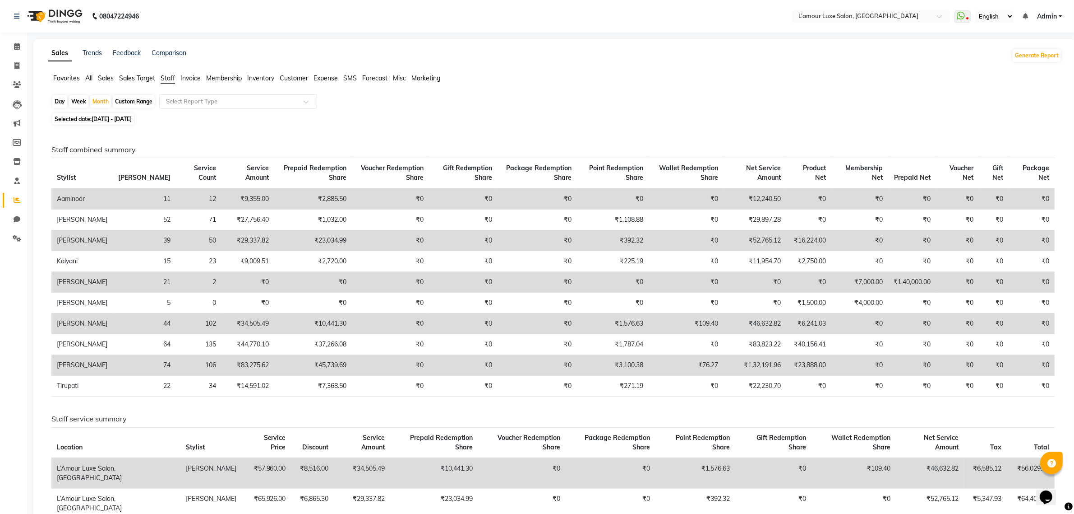
select select "2025"
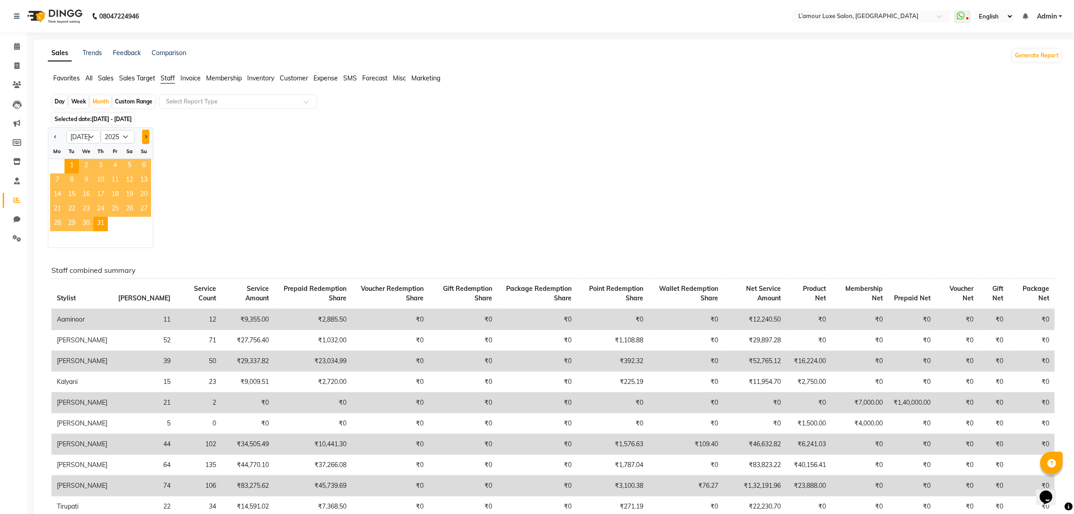
click at [147, 140] on button "Next month" at bounding box center [145, 137] width 7 height 14
select select "8"
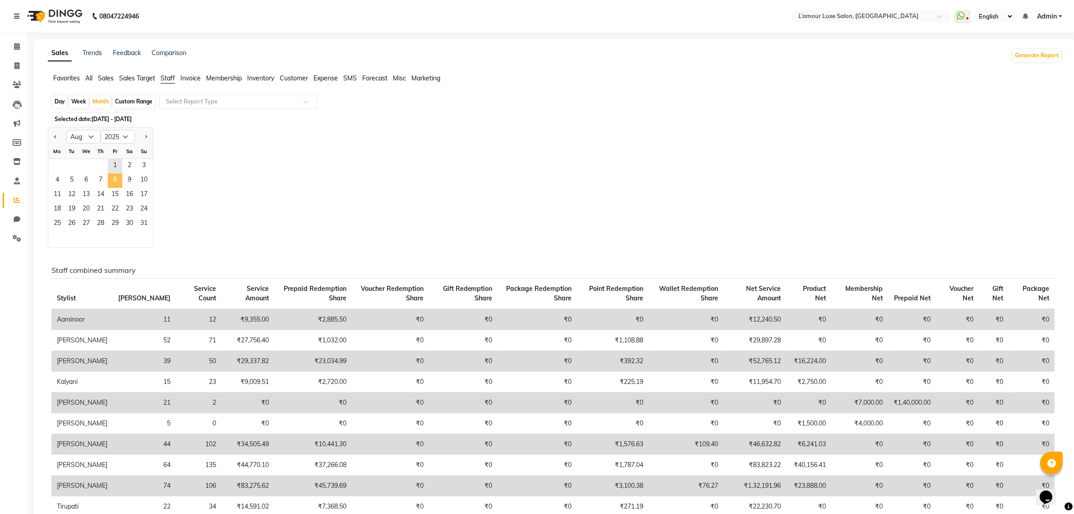
click at [108, 180] on span "8" at bounding box center [115, 180] width 14 height 14
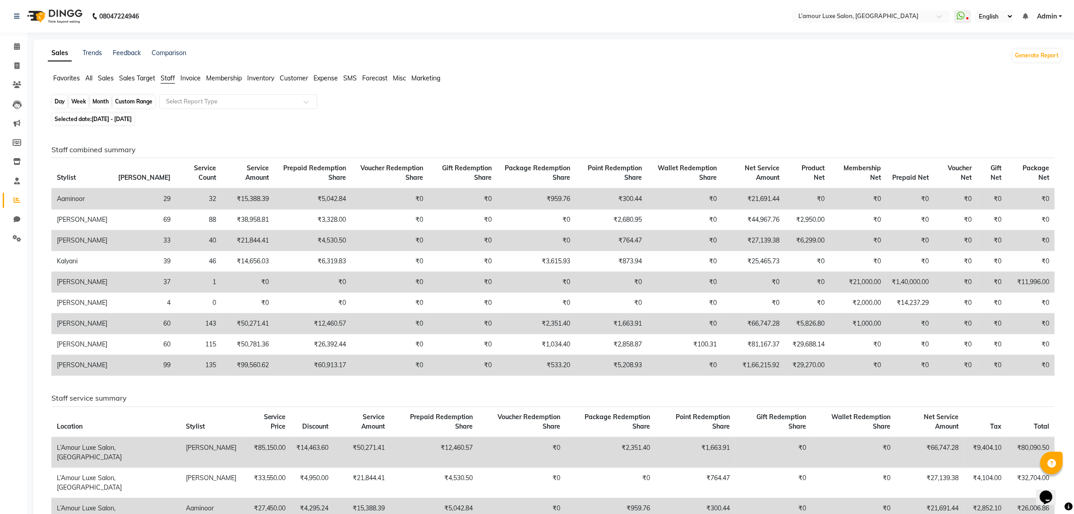
click at [103, 97] on div "Month" at bounding box center [100, 101] width 21 height 13
select select "8"
select select "2025"
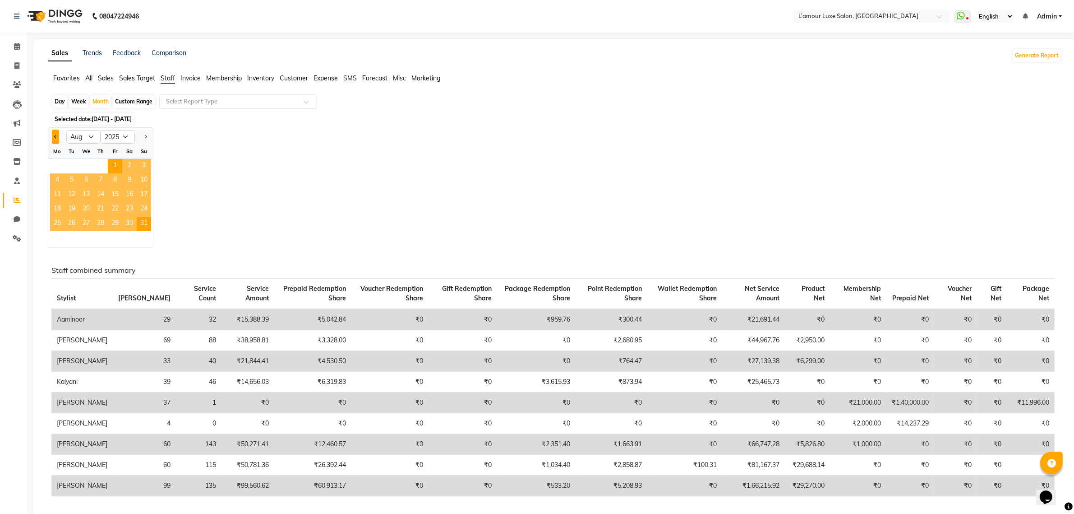
click at [58, 136] on button "Previous month" at bounding box center [55, 137] width 7 height 14
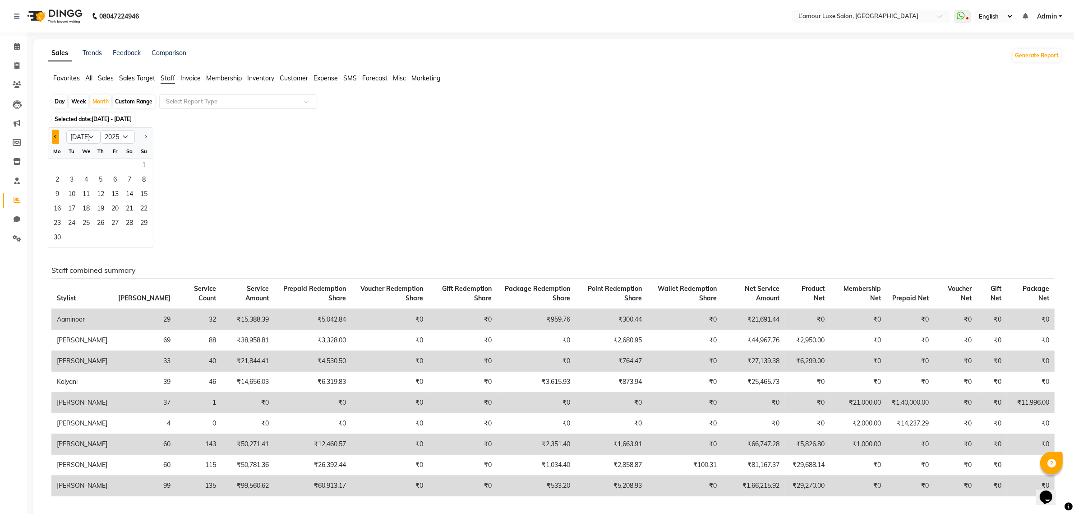
select select "6"
click at [109, 191] on span "13" at bounding box center [115, 195] width 14 height 14
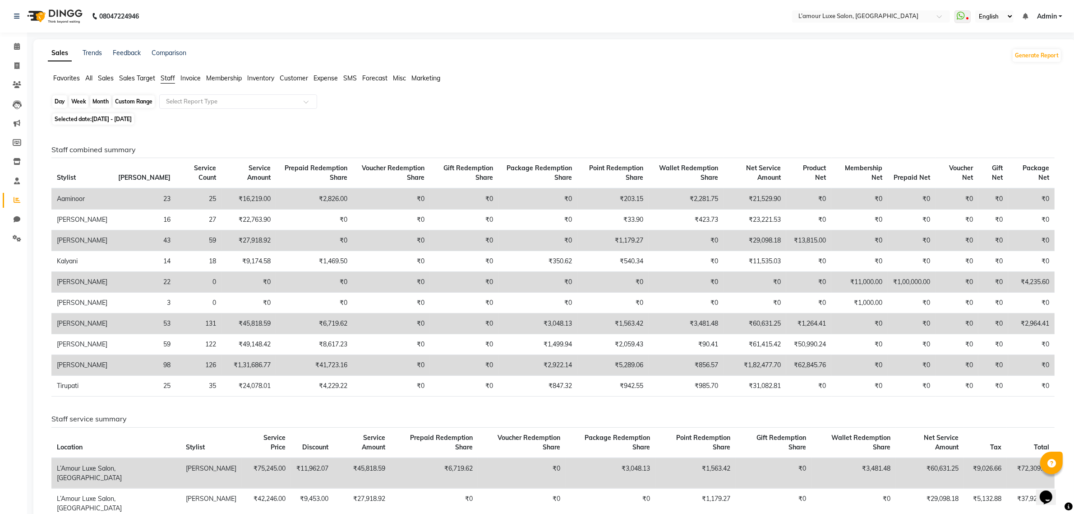
click at [99, 100] on div "Month" at bounding box center [100, 101] width 21 height 13
select select "6"
select select "2025"
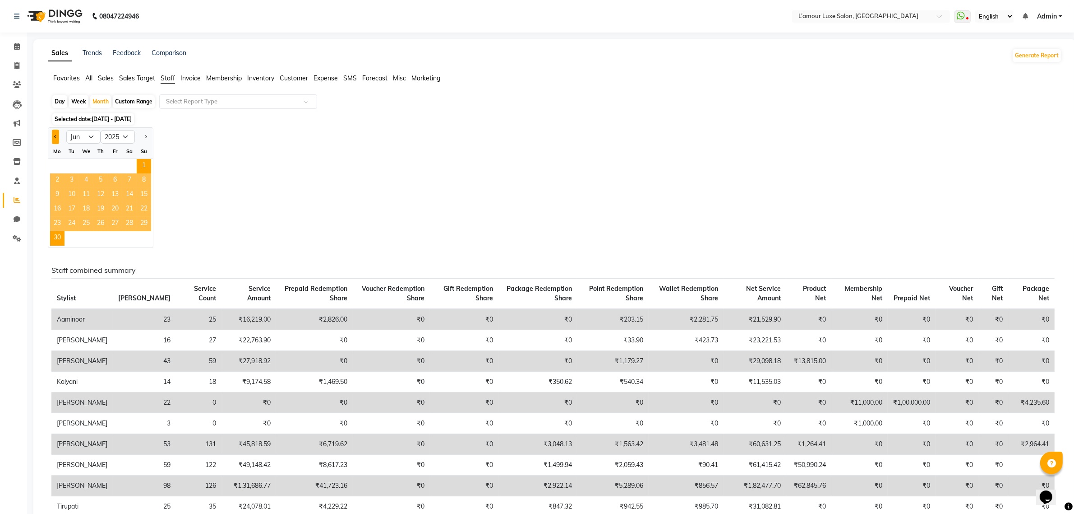
click at [59, 137] on button "Previous month" at bounding box center [55, 137] width 7 height 14
select select "5"
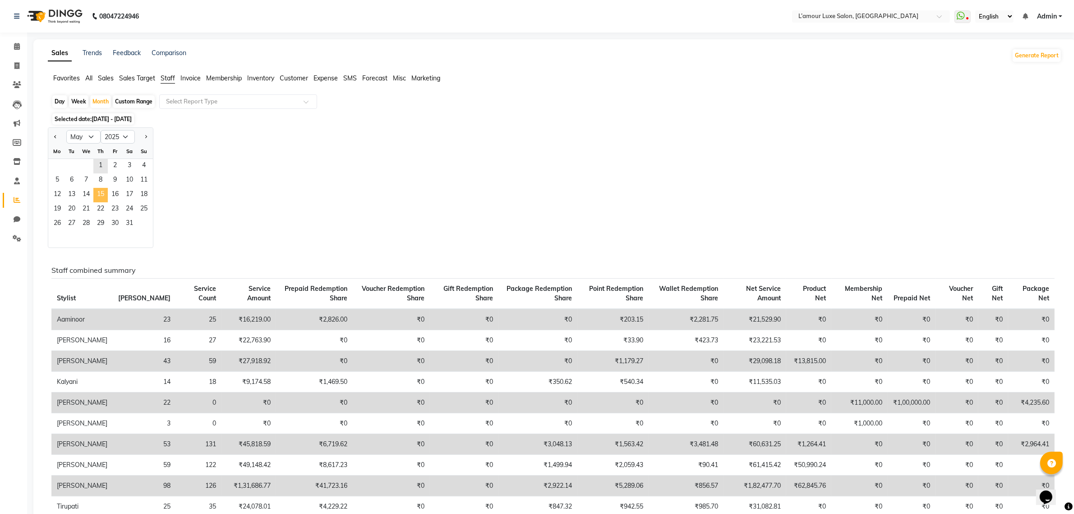
click at [102, 193] on span "15" at bounding box center [100, 195] width 14 height 14
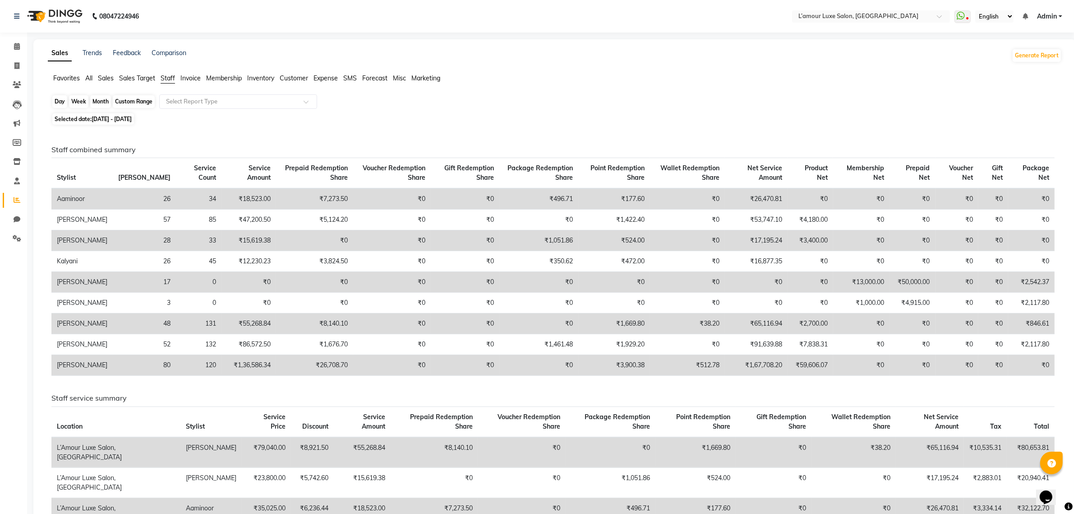
click at [102, 100] on div "Month" at bounding box center [100, 101] width 21 height 13
select select "5"
select select "2025"
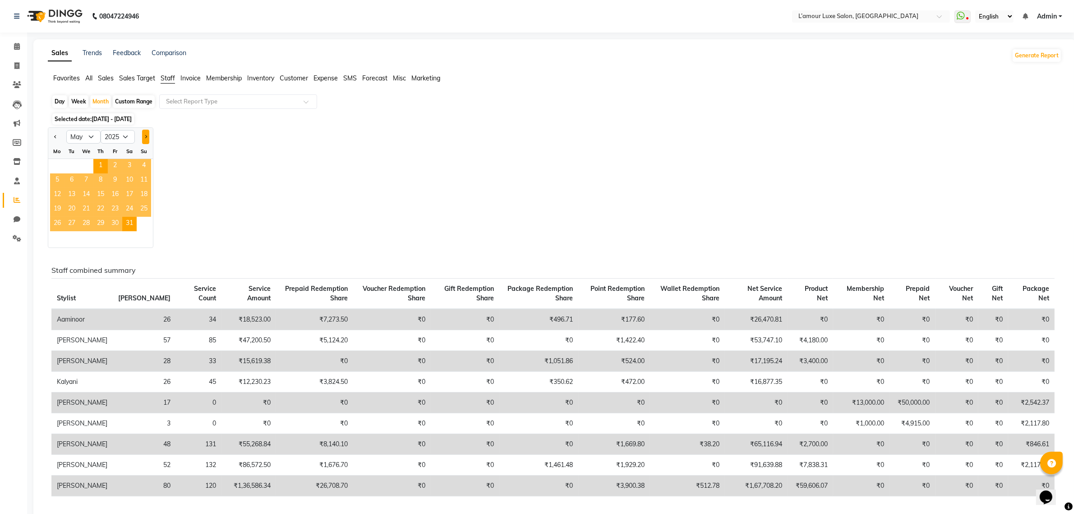
click at [146, 136] on span "Next month" at bounding box center [145, 136] width 3 height 3
select select "6"
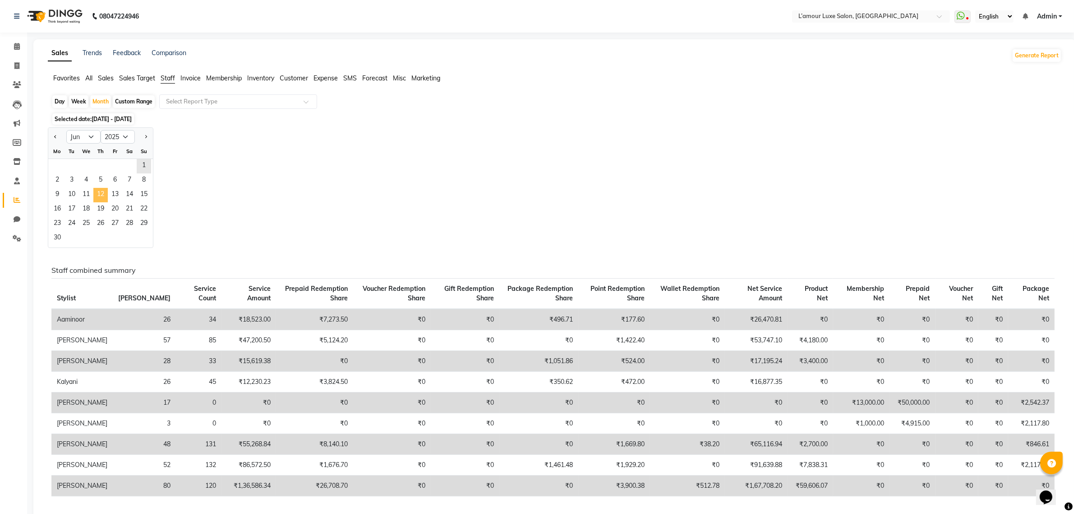
click at [93, 201] on span "12" at bounding box center [100, 195] width 14 height 14
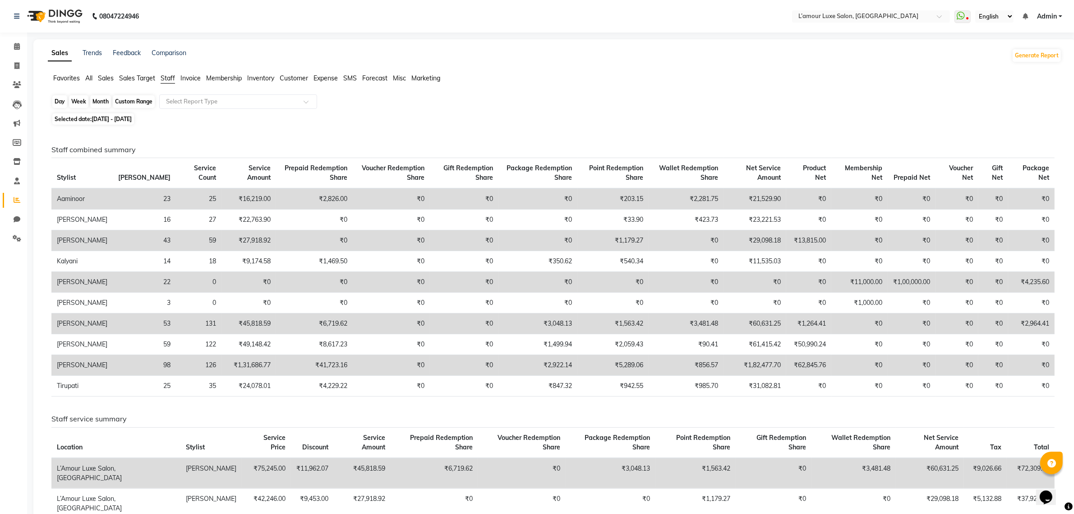
click at [102, 100] on div "Month" at bounding box center [100, 101] width 21 height 13
select select "6"
select select "2025"
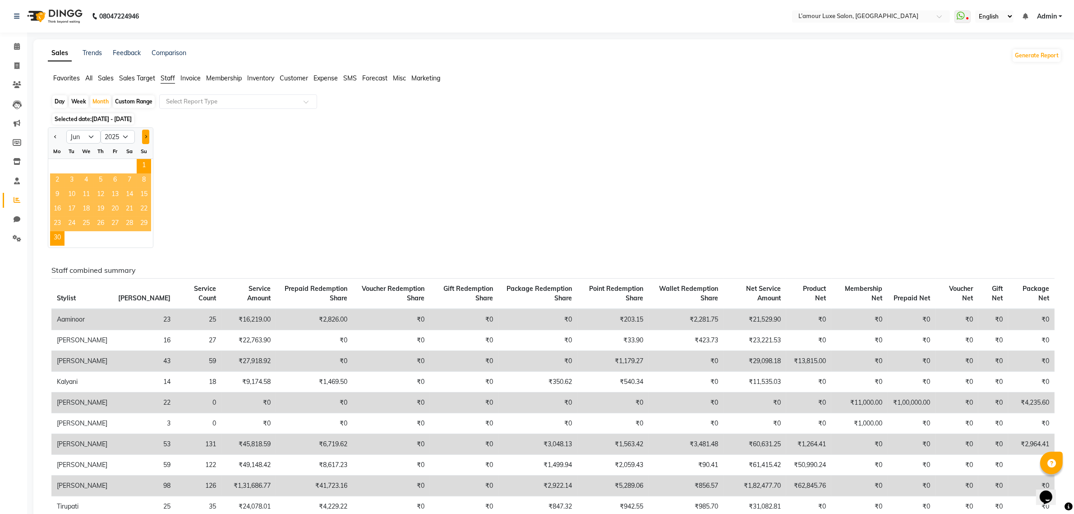
click at [147, 135] on button "Next month" at bounding box center [145, 137] width 7 height 14
select select "7"
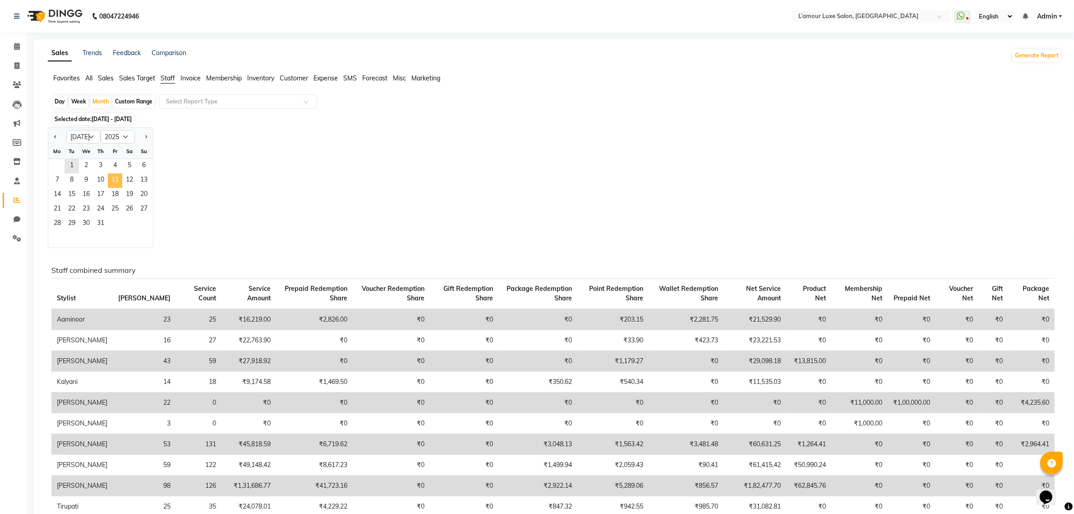
click at [111, 179] on span "11" at bounding box center [115, 180] width 14 height 14
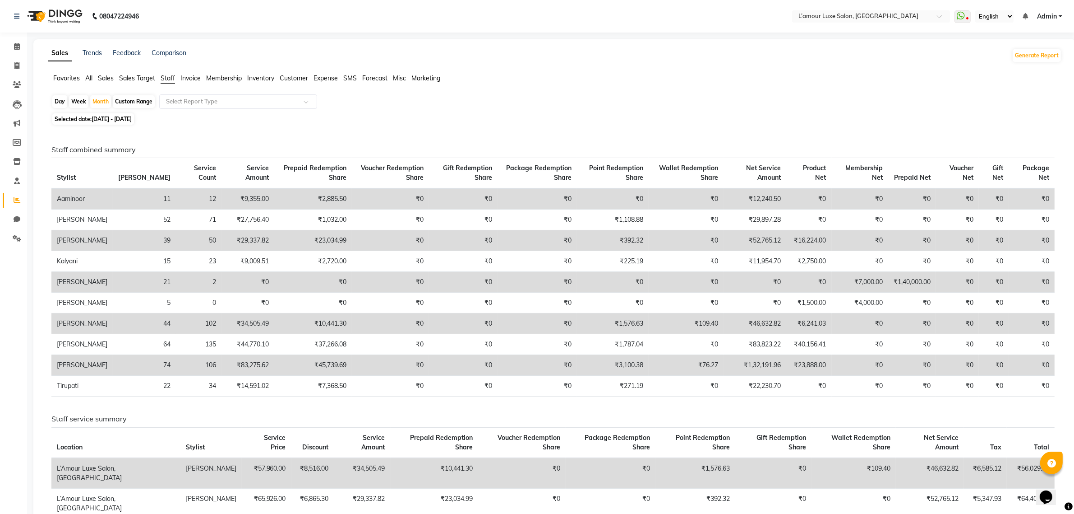
click at [134, 243] on td "39" at bounding box center [144, 240] width 63 height 21
click at [104, 102] on div "Month" at bounding box center [100, 101] width 21 height 13
select select "7"
select select "2025"
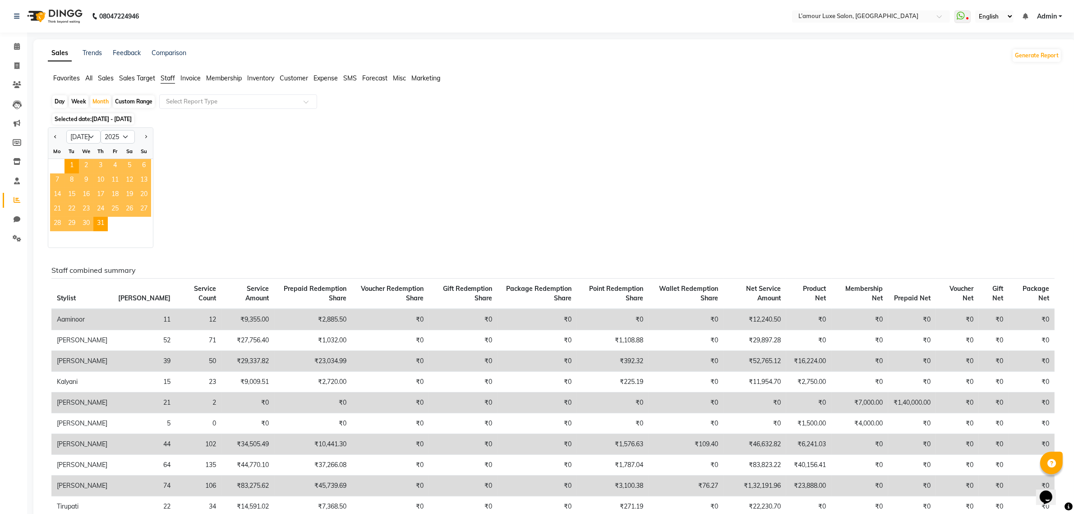
click at [152, 139] on div at bounding box center [144, 137] width 18 height 14
click at [145, 136] on span "Next month" at bounding box center [145, 136] width 3 height 3
select select "8"
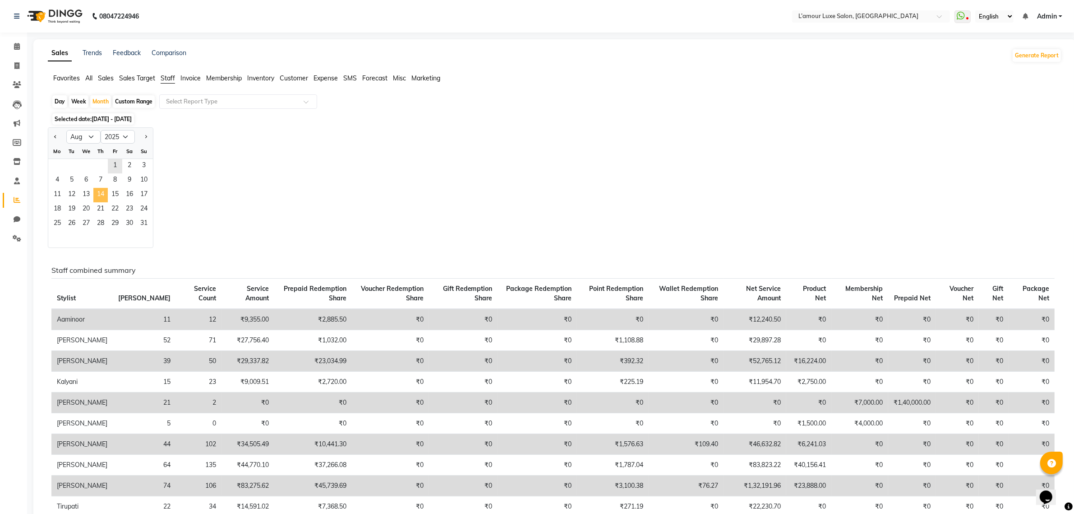
click at [99, 199] on span "14" at bounding box center [100, 195] width 14 height 14
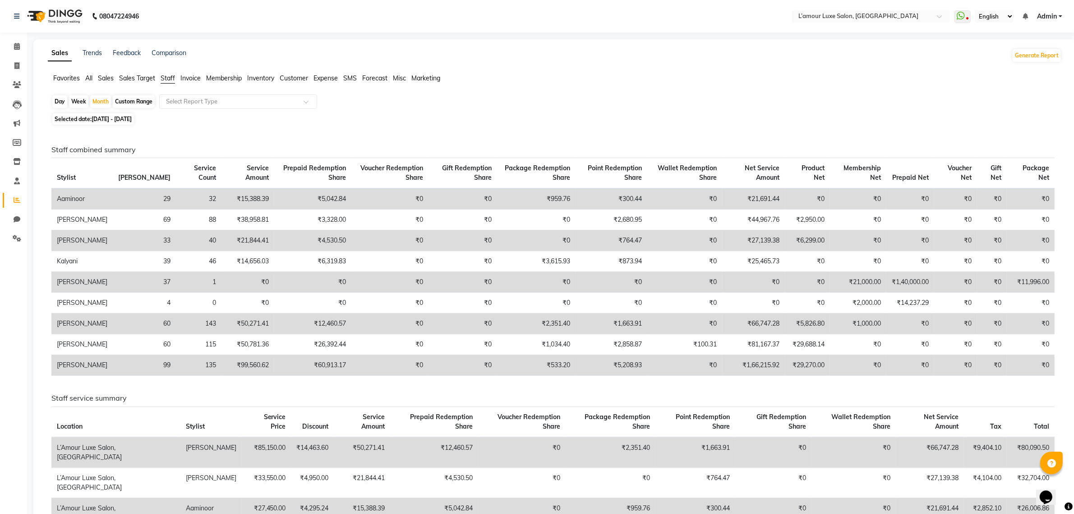
click at [134, 241] on td "33" at bounding box center [144, 240] width 63 height 21
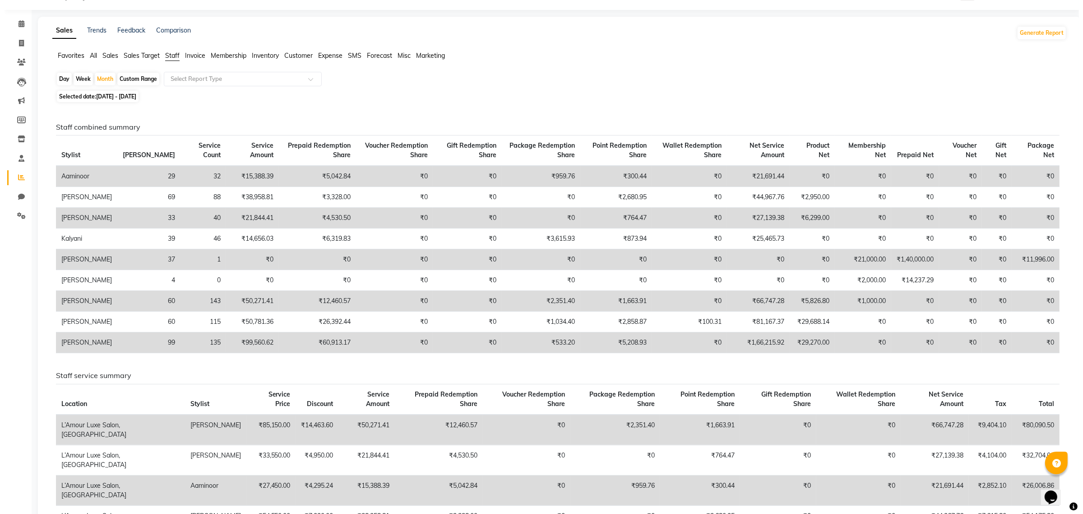
scroll to position [0, 0]
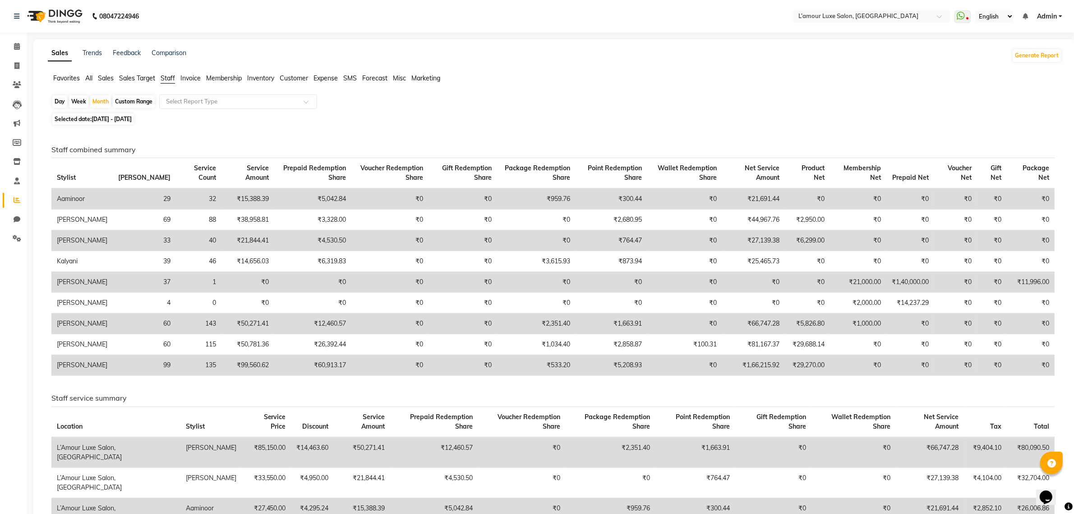
click at [298, 76] on span "Customer" at bounding box center [294, 78] width 28 height 8
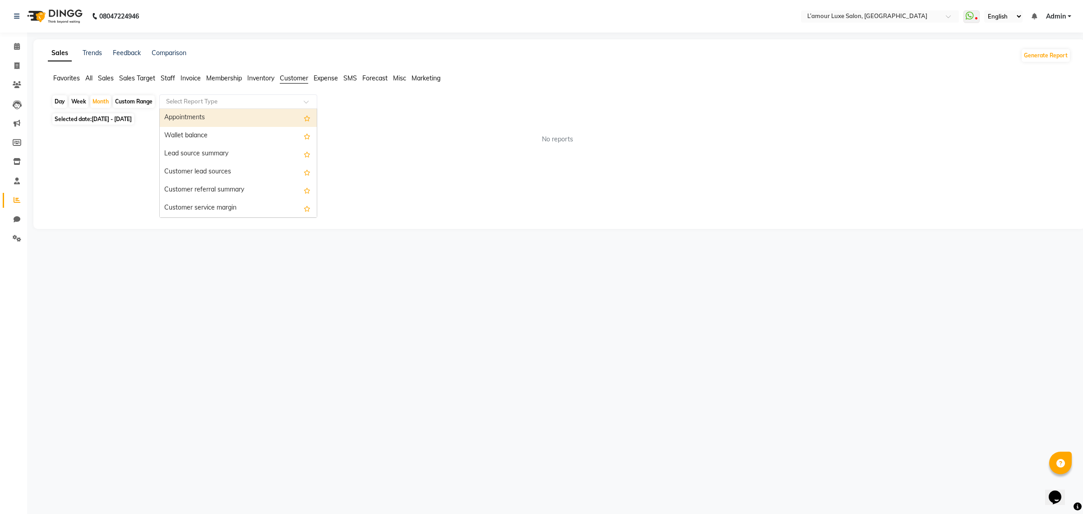
click at [307, 104] on span at bounding box center [309, 104] width 11 height 9
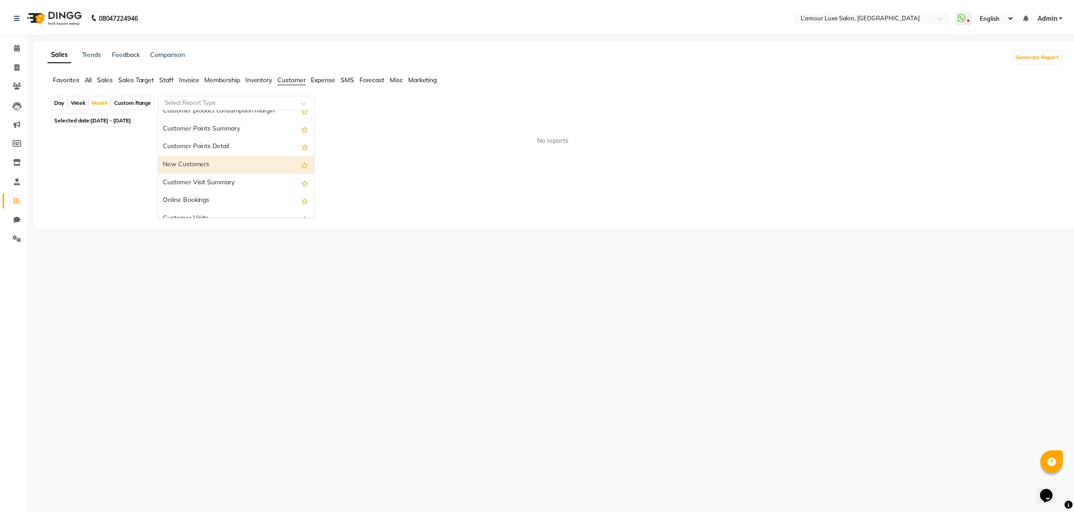
scroll to position [143, 0]
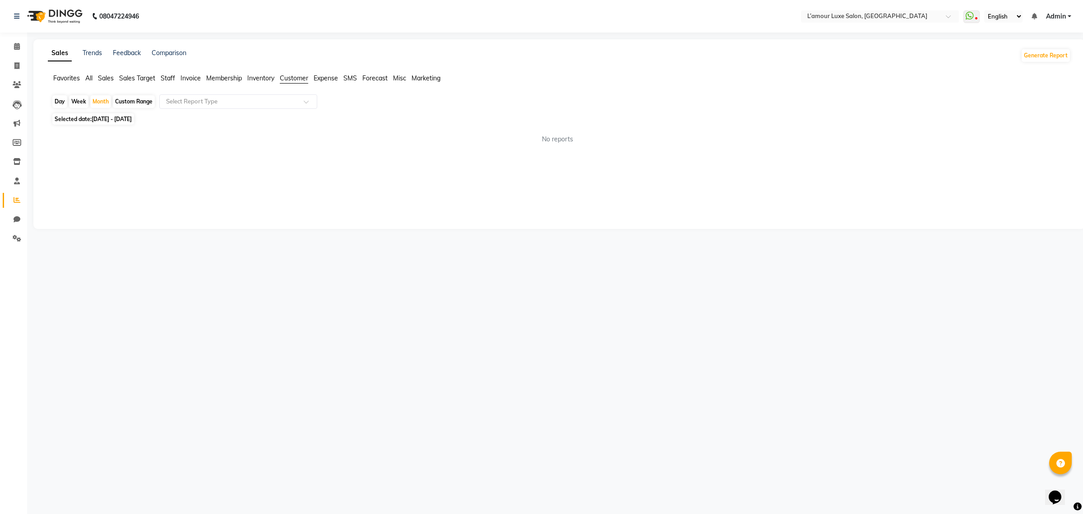
click at [451, 156] on div "Sales Trends Feedback Comparison Generate Report Favorites All Sales Sales Targ…" at bounding box center [559, 134] width 1052 height 190
click at [167, 78] on span "Staff" at bounding box center [168, 78] width 14 height 8
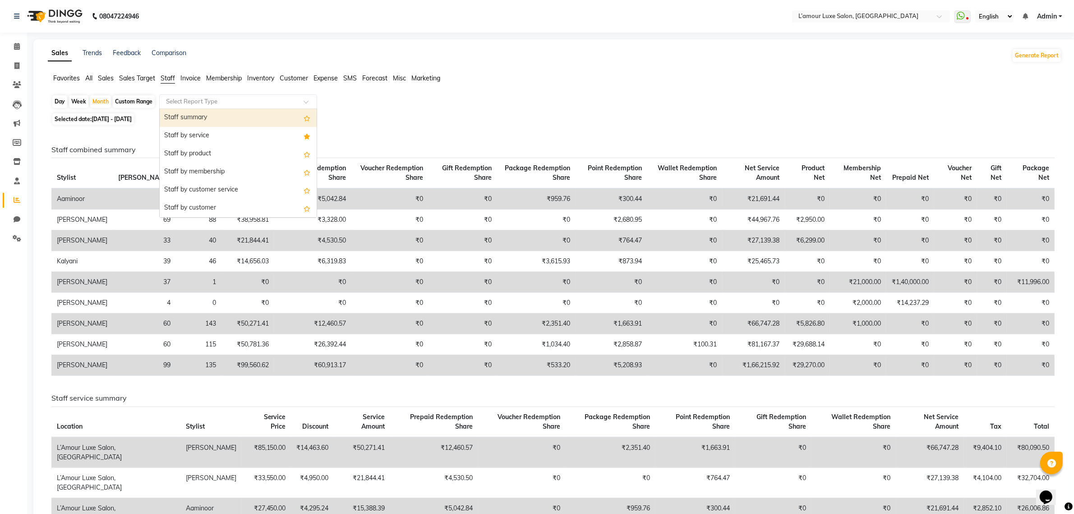
click at [236, 105] on input "text" at bounding box center [229, 101] width 130 height 9
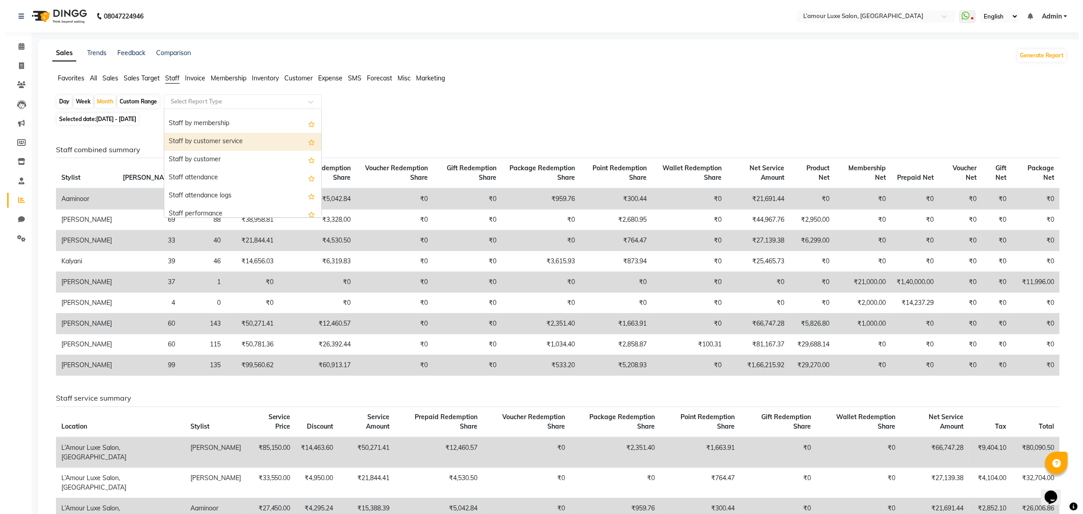
scroll to position [49, 0]
click at [239, 141] on div "Staff by customer service" at bounding box center [238, 141] width 157 height 18
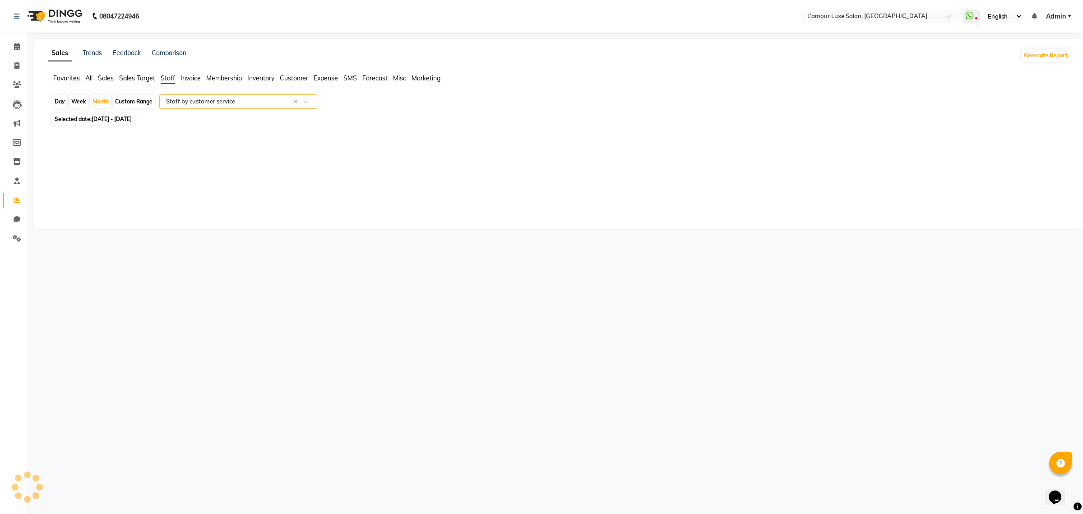
select select "full_report"
select select "csv"
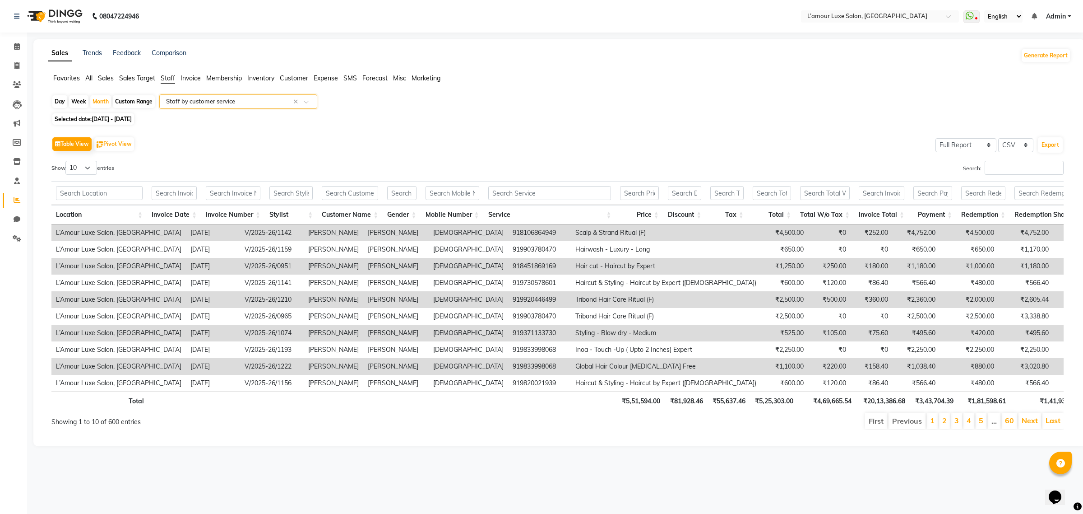
click at [472, 122] on div "Selected date: [DATE] - [DATE]" at bounding box center [560, 118] width 1019 height 9
click at [89, 167] on select "10 25 50 100" at bounding box center [81, 168] width 32 height 14
select select "100"
click at [67, 161] on select "10 25 50 100" at bounding box center [81, 168] width 32 height 14
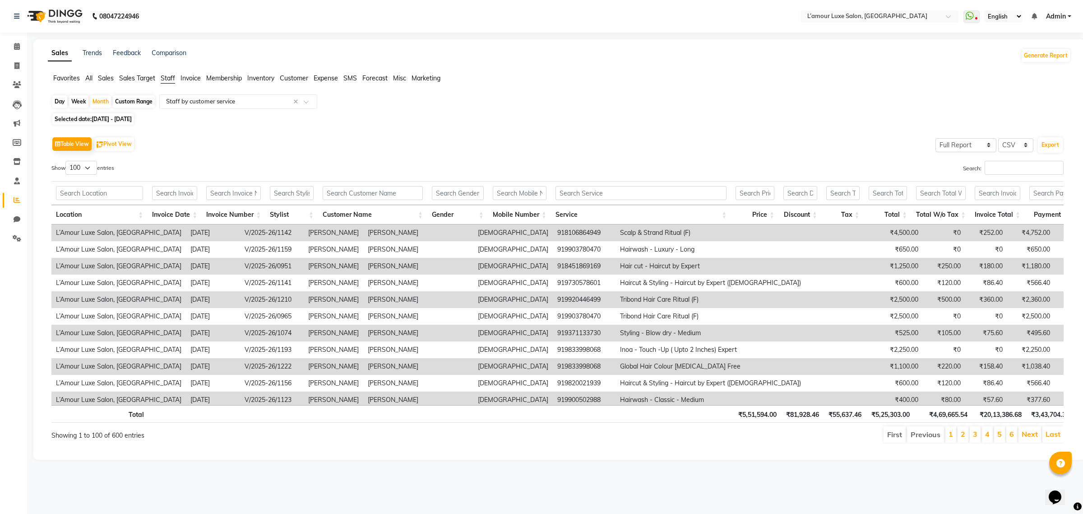
click at [122, 219] on th "Location" at bounding box center [99, 214] width 96 height 19
click at [585, 120] on div "Selected date: [DATE] - [DATE]" at bounding box center [560, 118] width 1019 height 9
click at [1053, 146] on button "Export" at bounding box center [1050, 144] width 25 height 15
click at [19, 88] on icon at bounding box center [17, 84] width 9 height 7
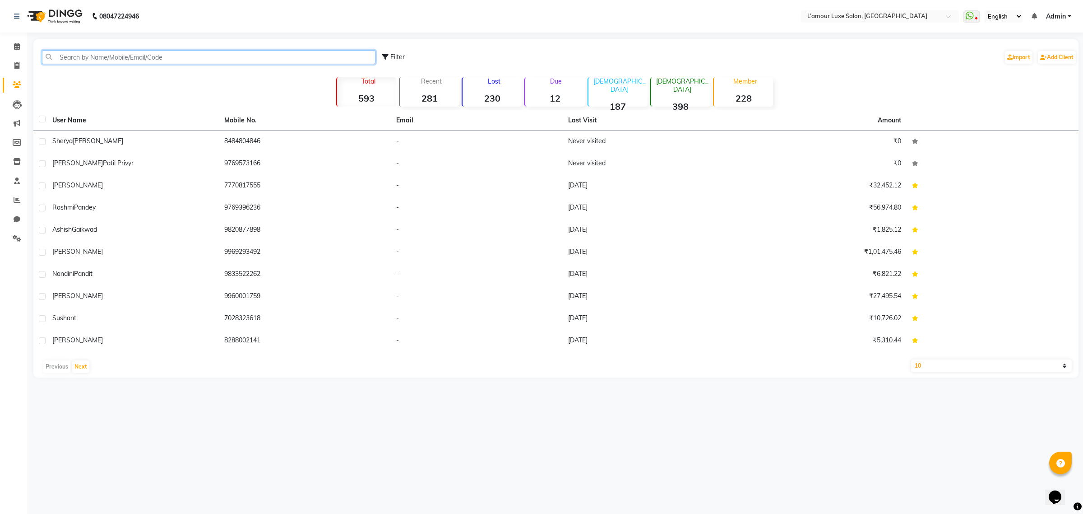
click at [111, 59] on input "text" at bounding box center [208, 57] width 333 height 14
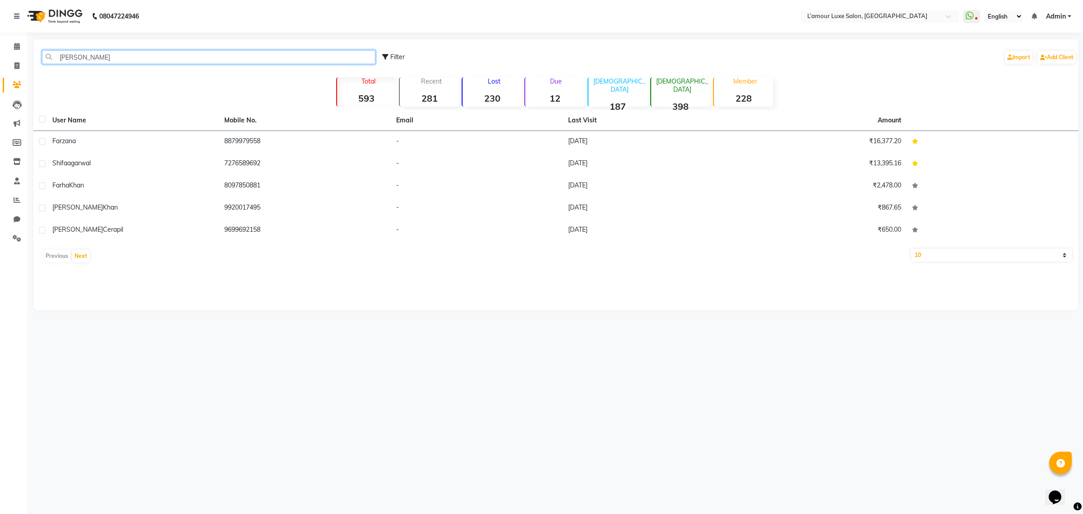
type input "[PERSON_NAME]"
click at [194, 140] on div "Farzana" at bounding box center [132, 140] width 161 height 9
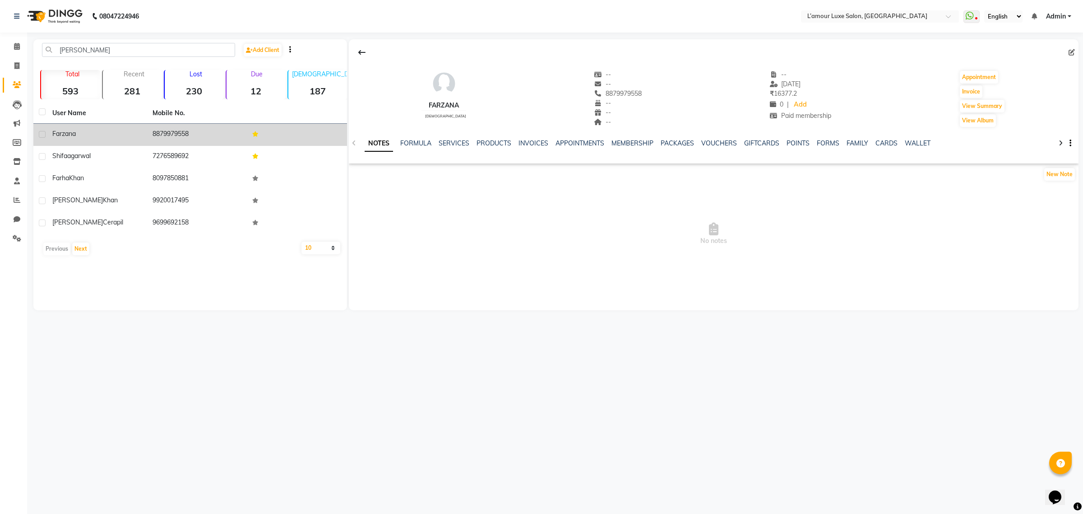
click at [209, 139] on td "8879979558" at bounding box center [197, 135] width 100 height 22
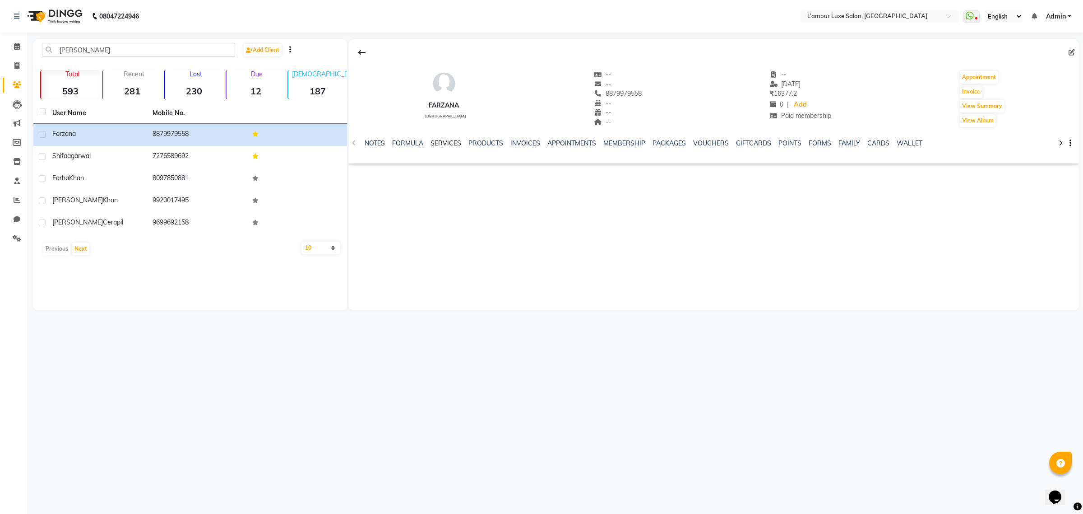
click at [440, 142] on link "SERVICES" at bounding box center [445, 143] width 31 height 8
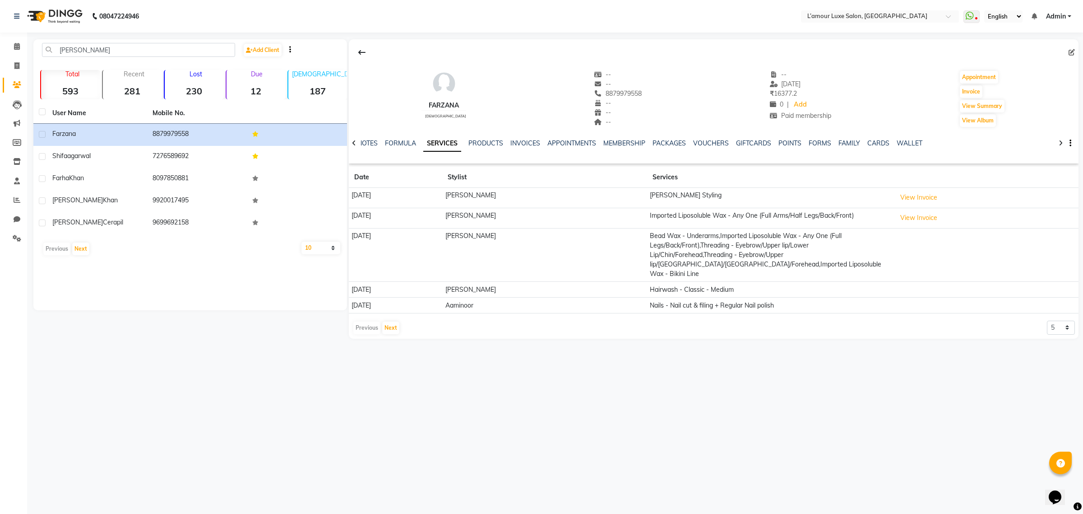
click at [566, 247] on td "[PERSON_NAME]" at bounding box center [544, 255] width 205 height 54
click at [915, 200] on button "View Invoice" at bounding box center [918, 197] width 45 height 14
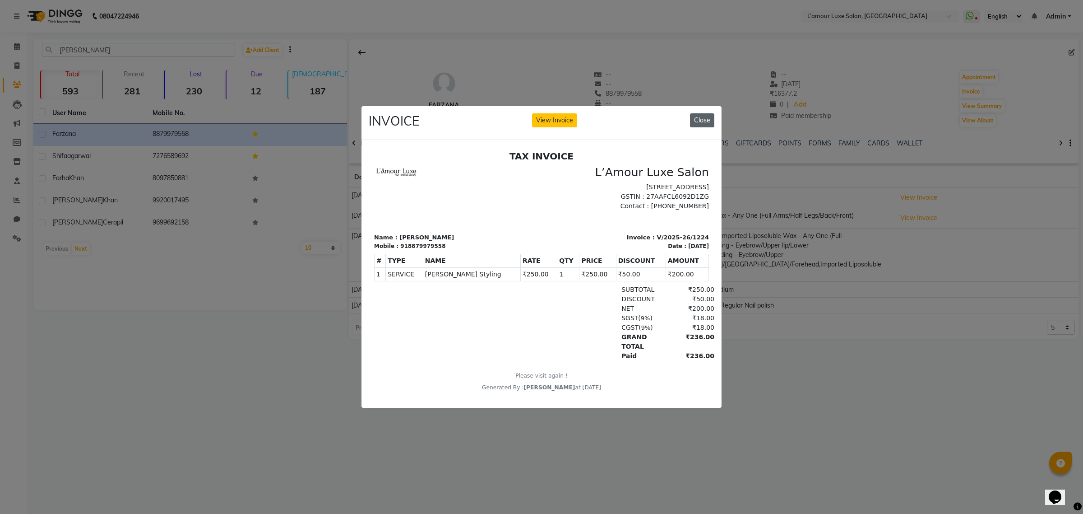
click at [703, 113] on button "Close" at bounding box center [702, 120] width 24 height 14
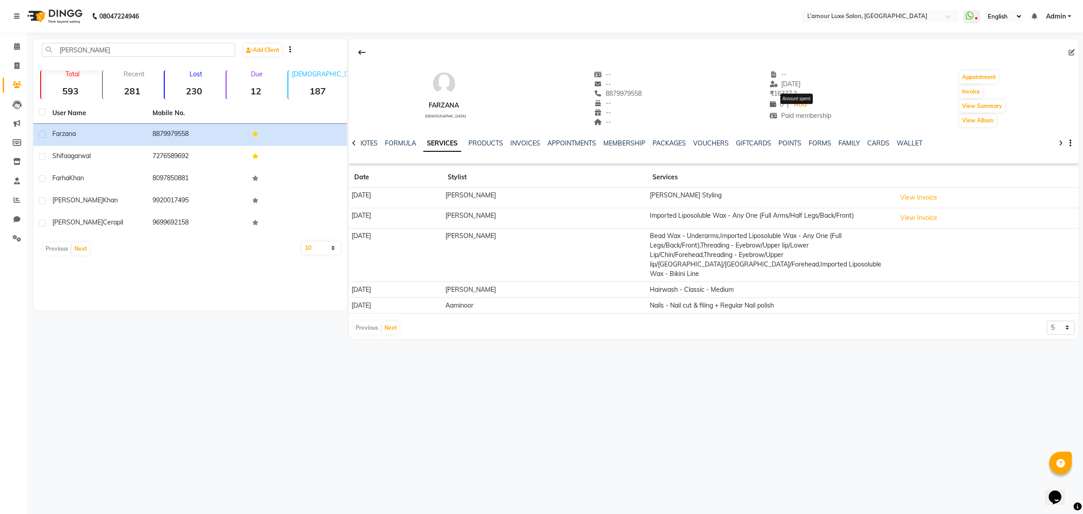
click at [789, 92] on span "₹ 16377.2" at bounding box center [783, 93] width 27 height 8
click at [607, 167] on th "Stylist" at bounding box center [544, 177] width 205 height 21
click at [386, 321] on button "Next" at bounding box center [390, 327] width 17 height 13
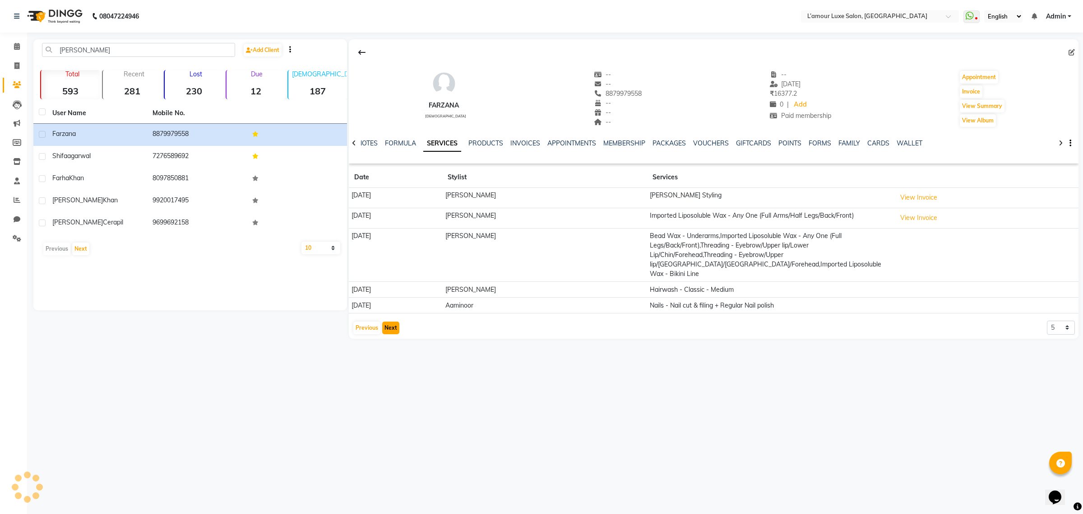
click at [386, 312] on main "[PERSON_NAME] Add Client Total 593 Recent 281 Lost 230 Due 12 [DEMOGRAPHIC_DATA…" at bounding box center [555, 195] width 1056 height 313
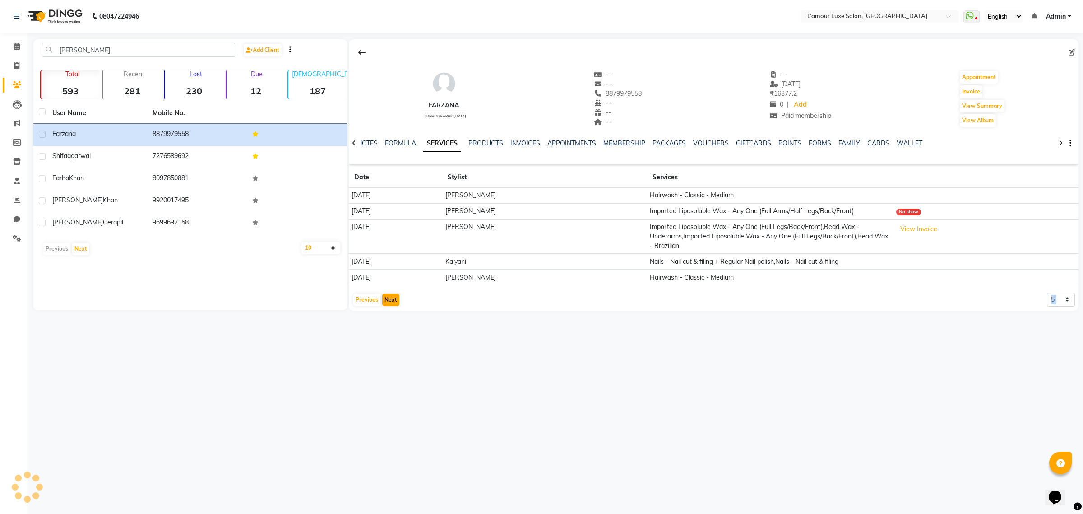
click at [386, 312] on main "[PERSON_NAME] Add Client Total 593 Recent 281 Lost 230 Due 12 [DEMOGRAPHIC_DATA…" at bounding box center [555, 181] width 1056 height 285
click at [386, 299] on button "Next" at bounding box center [390, 299] width 17 height 13
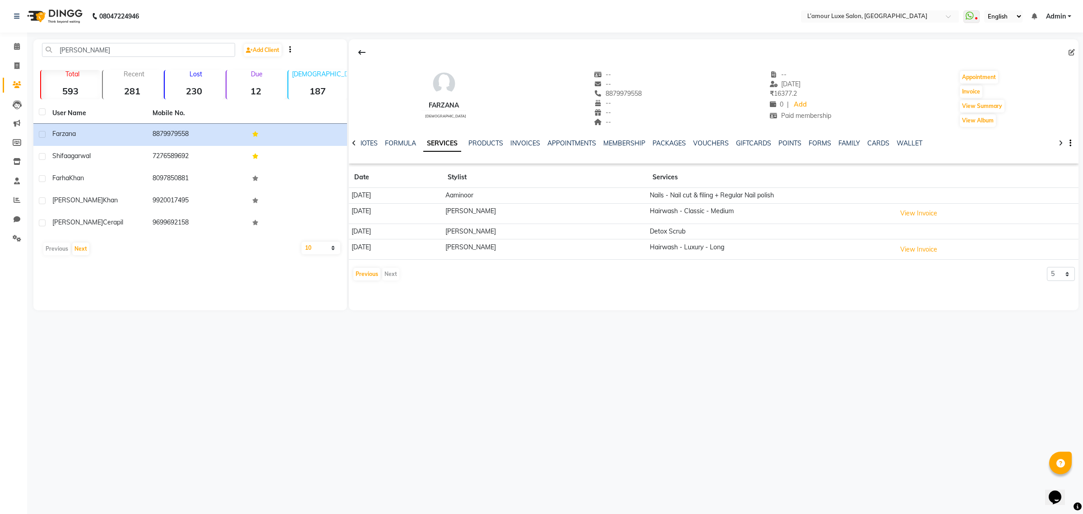
click at [389, 270] on div "Previous Next" at bounding box center [376, 274] width 48 height 14
click at [362, 278] on button "Previous" at bounding box center [366, 274] width 27 height 13
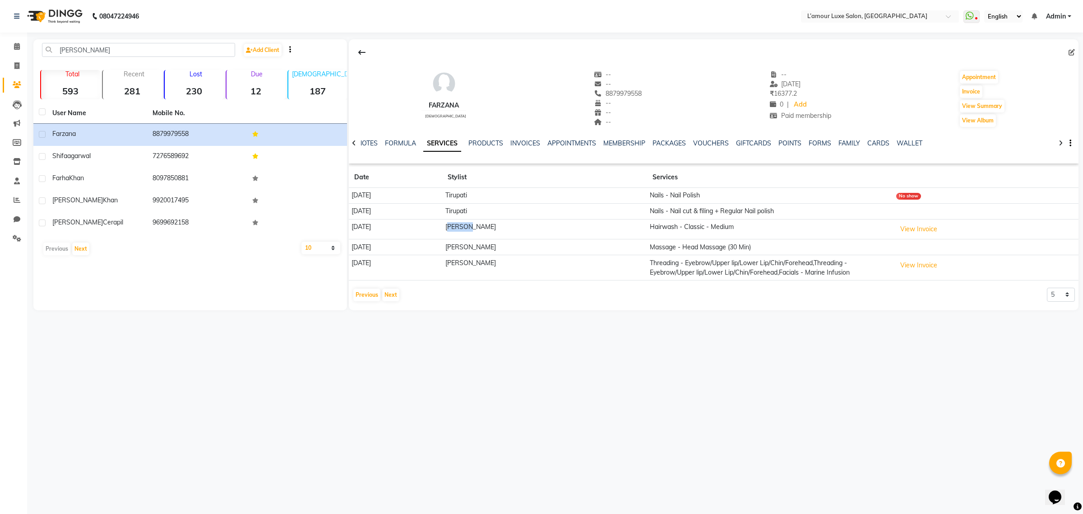
drag, startPoint x: 532, startPoint y: 219, endPoint x: 486, endPoint y: 231, distance: 47.1
click at [486, 231] on tr "[DATE] [PERSON_NAME] Hairwash - Classic - Medium View Invoice" at bounding box center [714, 229] width 730 height 20
click at [371, 296] on button "Previous" at bounding box center [366, 294] width 27 height 13
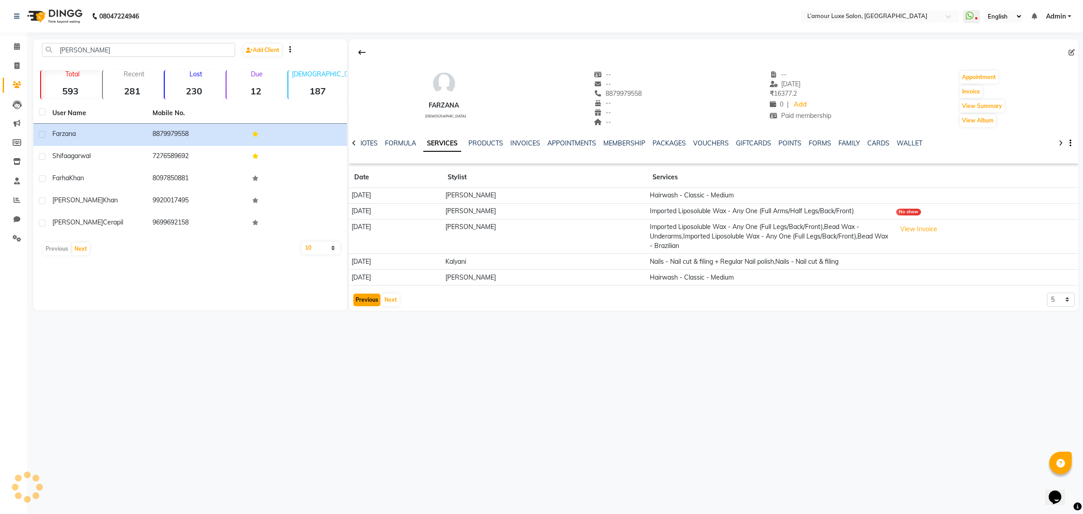
click at [371, 296] on button "Previous" at bounding box center [366, 299] width 27 height 13
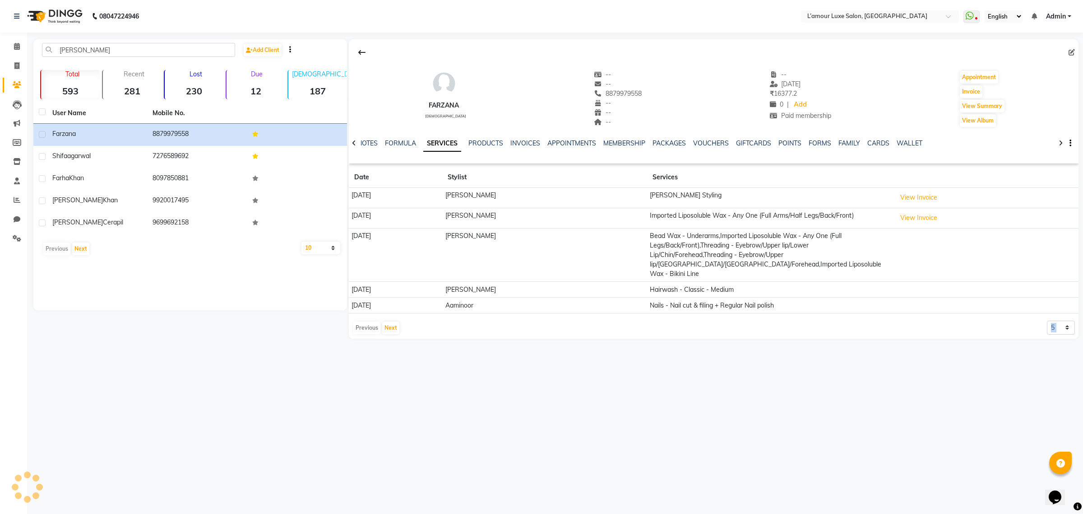
click at [371, 296] on app-client-history "Date Stylist Services [DATE] [PERSON_NAME] Styling View Invoice [DATE] [PERSON_…" at bounding box center [714, 251] width 730 height 168
click at [360, 54] on icon at bounding box center [361, 52] width 7 height 7
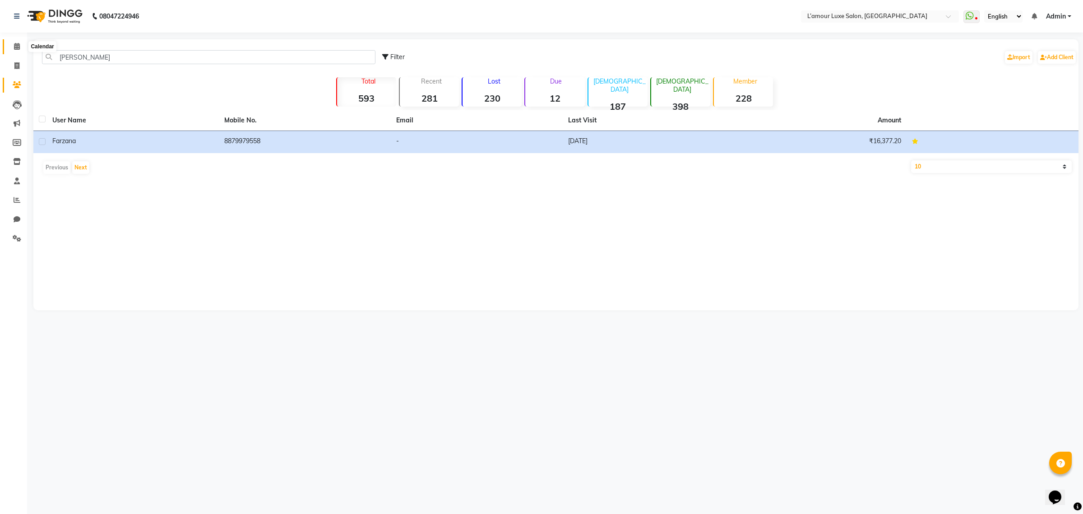
click at [12, 45] on span at bounding box center [17, 47] width 16 height 10
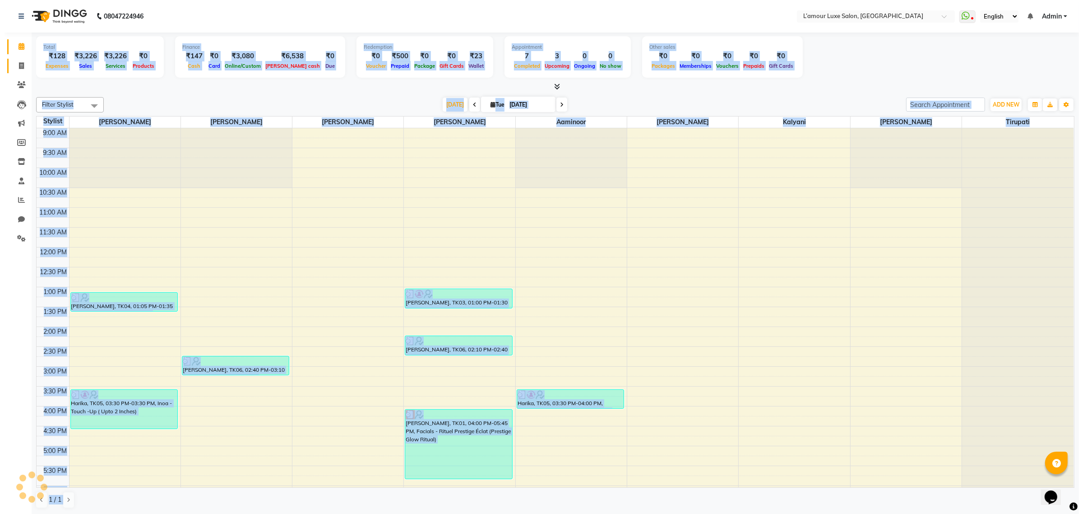
scroll to position [146, 0]
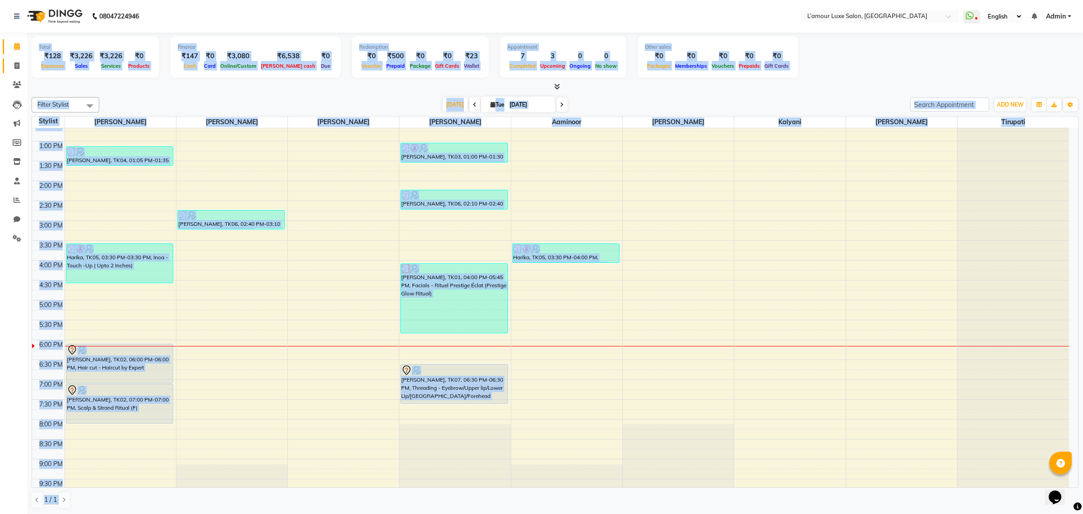
click at [16, 60] on link "Invoice" at bounding box center [14, 66] width 22 height 15
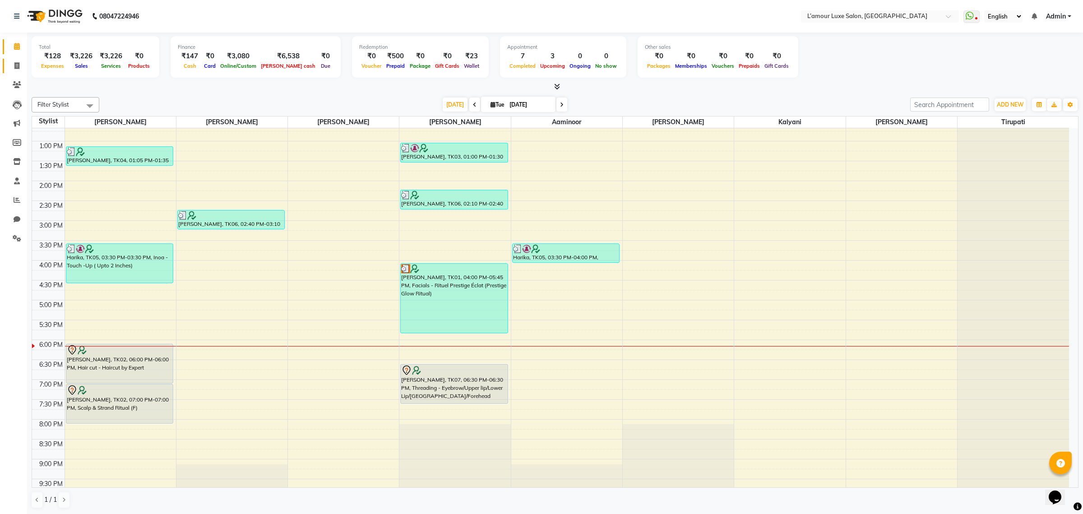
select select "service"
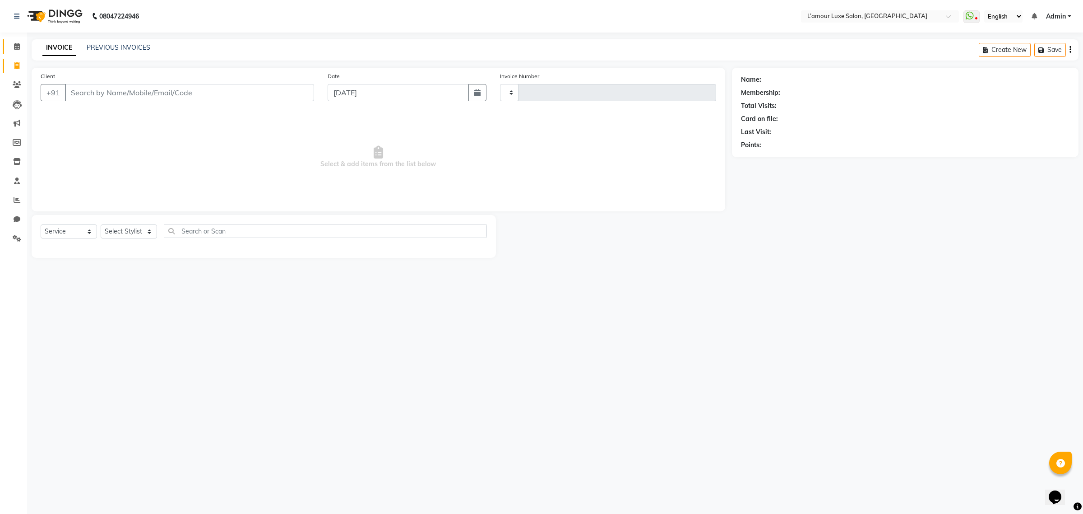
type input "1237"
select select "7325"
click at [14, 45] on icon at bounding box center [17, 46] width 6 height 7
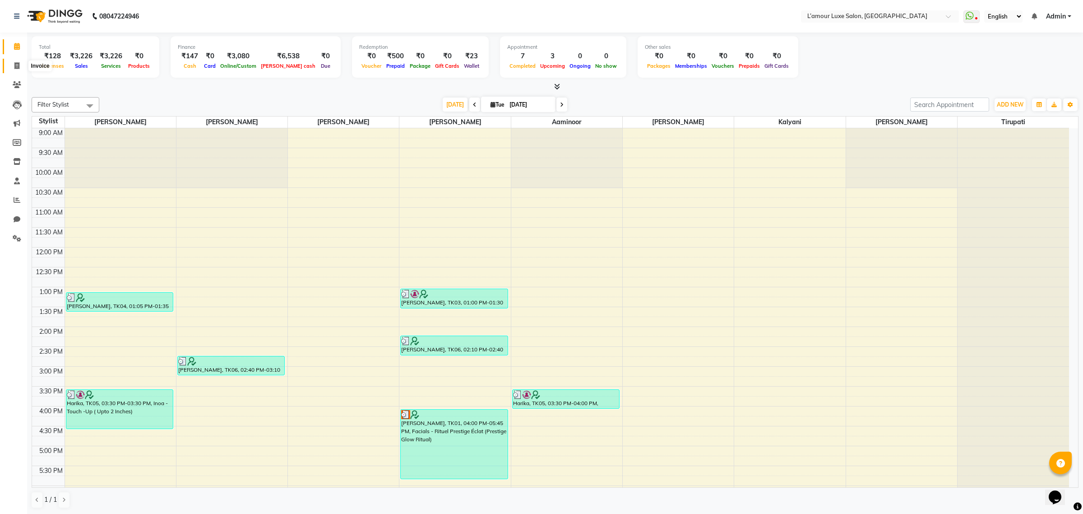
click at [17, 69] on icon at bounding box center [16, 65] width 5 height 7
select select "7325"
select select "service"
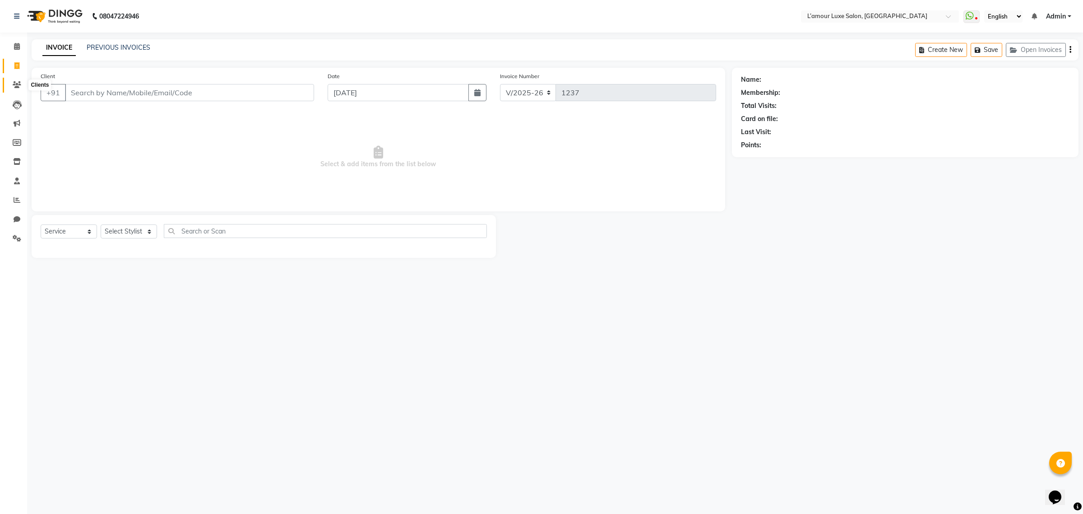
click at [14, 88] on span at bounding box center [17, 85] width 16 height 10
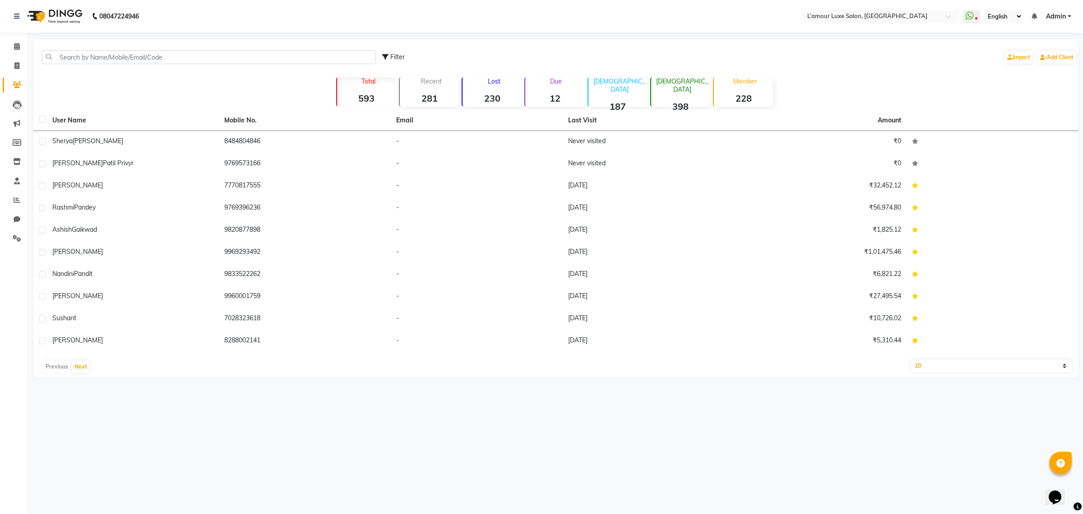
click at [677, 485] on div "08047224946 Select Location × L’amour Luxe Salon, Kharghar WhatsApp Status ✕ St…" at bounding box center [541, 257] width 1083 height 514
click at [856, 386] on main "Filter Import Add Client Total 593 Recent 281 Lost 230 Due 12 [DEMOGRAPHIC_DATA…" at bounding box center [555, 215] width 1056 height 352
click at [693, 409] on div "08047224946 Select Location × L’amour Luxe Salon, Kharghar WhatsApp Status ✕ St…" at bounding box center [541, 257] width 1083 height 514
click at [17, 45] on icon at bounding box center [17, 46] width 6 height 7
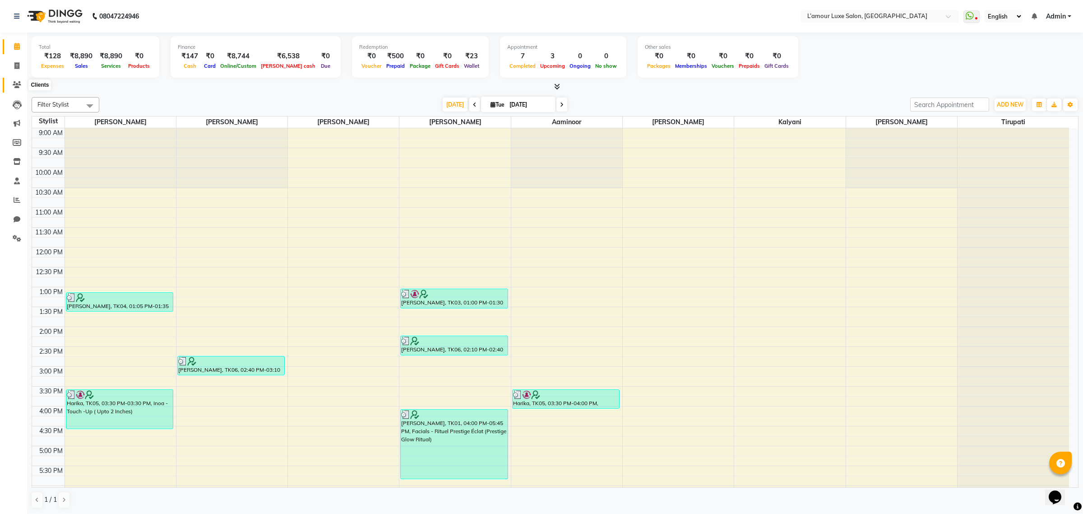
click at [14, 84] on icon at bounding box center [17, 84] width 9 height 7
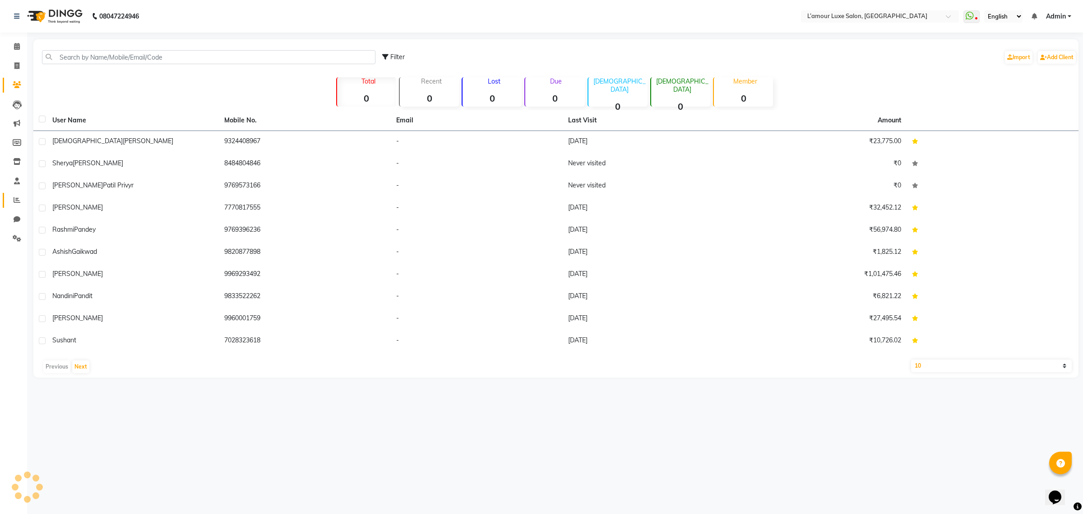
click at [19, 193] on link "Reports" at bounding box center [14, 200] width 22 height 15
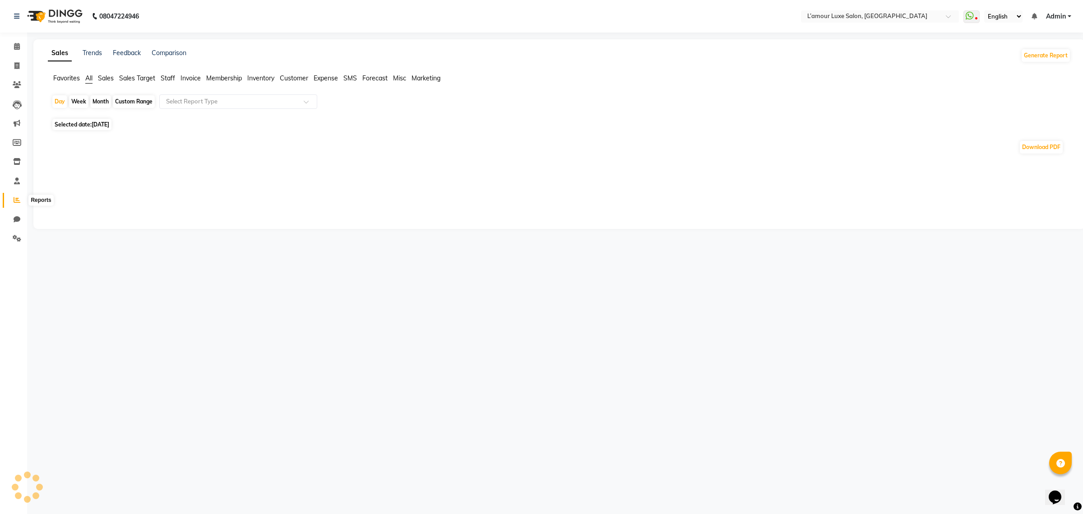
click at [17, 195] on span at bounding box center [17, 200] width 16 height 10
click at [102, 100] on div "Month" at bounding box center [100, 101] width 21 height 13
select select "9"
select select "2025"
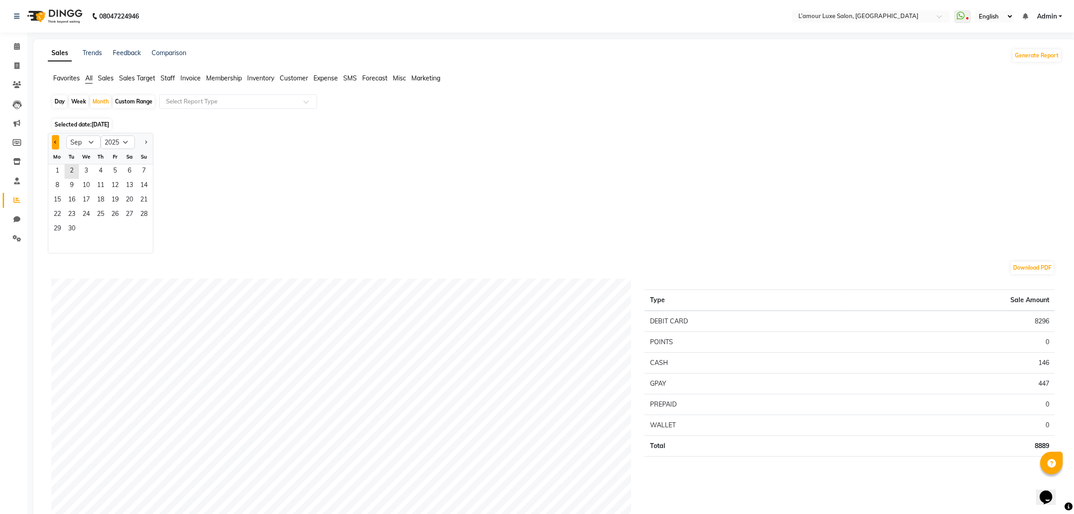
click at [55, 140] on button "Previous month" at bounding box center [55, 142] width 7 height 14
select select "7"
click at [95, 201] on span "17" at bounding box center [100, 200] width 14 height 14
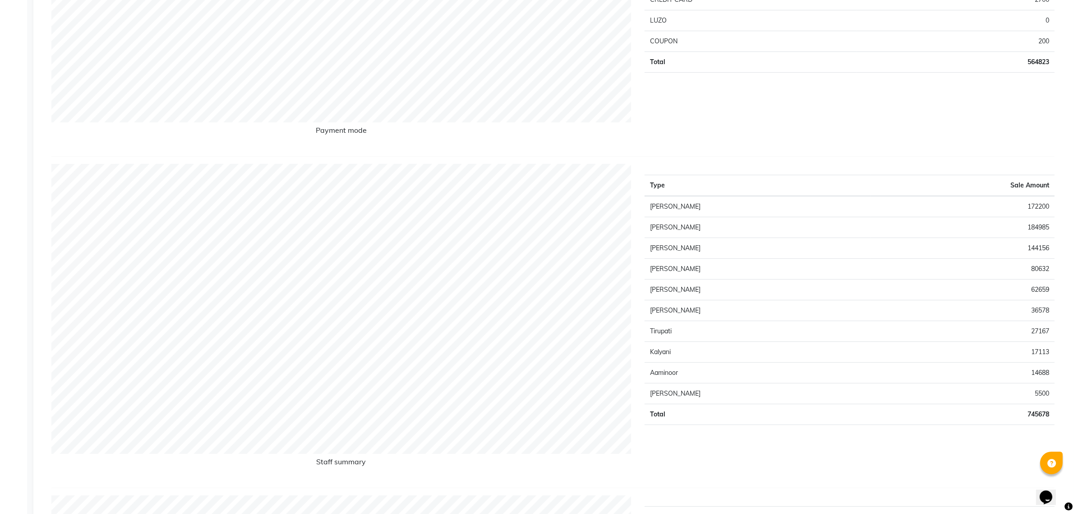
scroll to position [326, 0]
click at [1043, 272] on td "80632" at bounding box center [963, 268] width 184 height 21
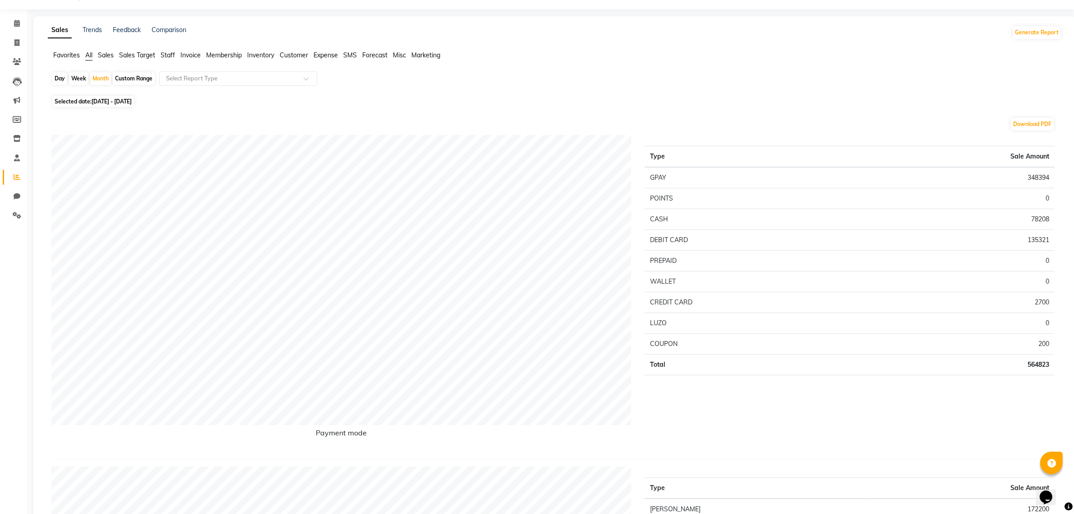
scroll to position [0, 0]
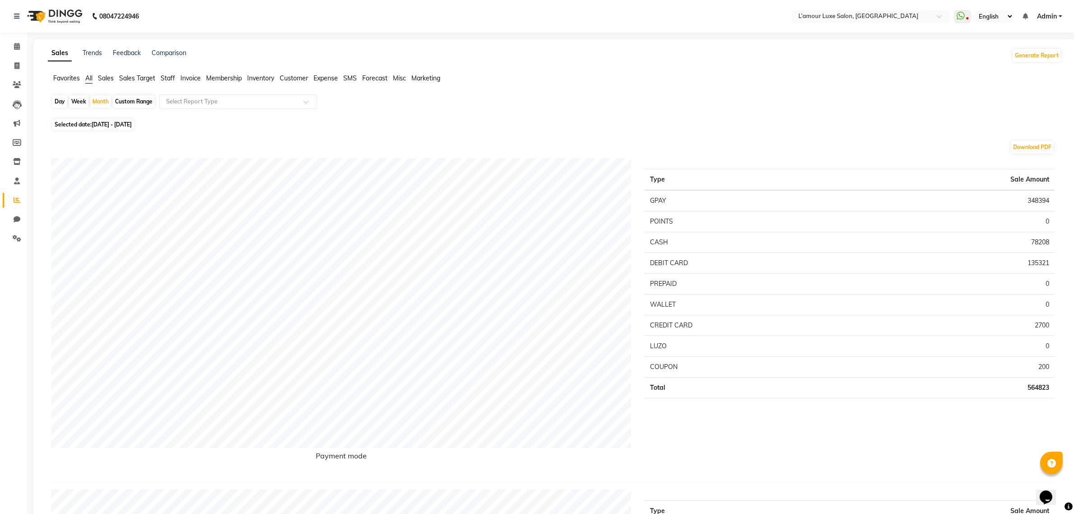
click at [175, 75] on span "Staff" at bounding box center [168, 78] width 14 height 8
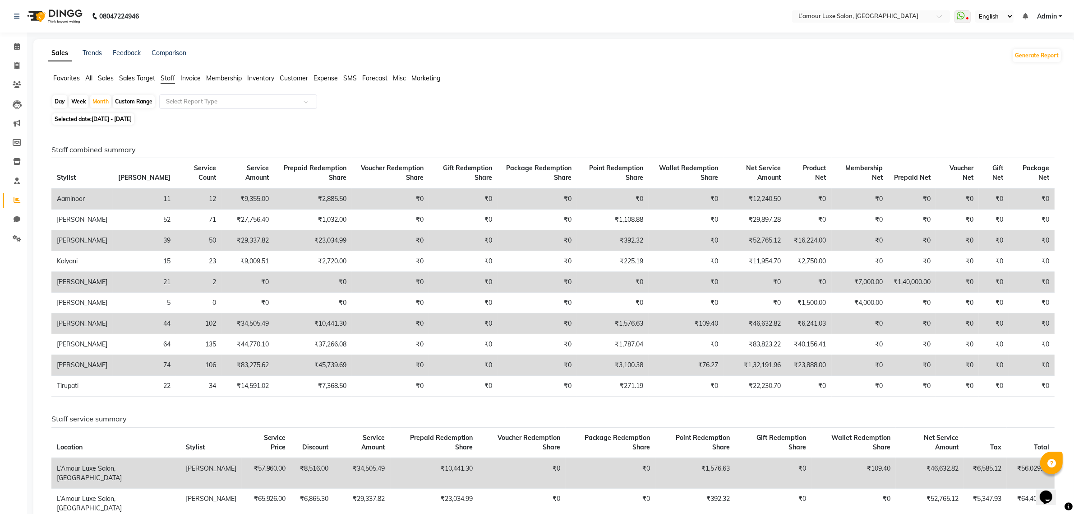
click at [764, 238] on td "₹52,765.12" at bounding box center [755, 240] width 63 height 21
